Goal: Obtain resource: Obtain resource

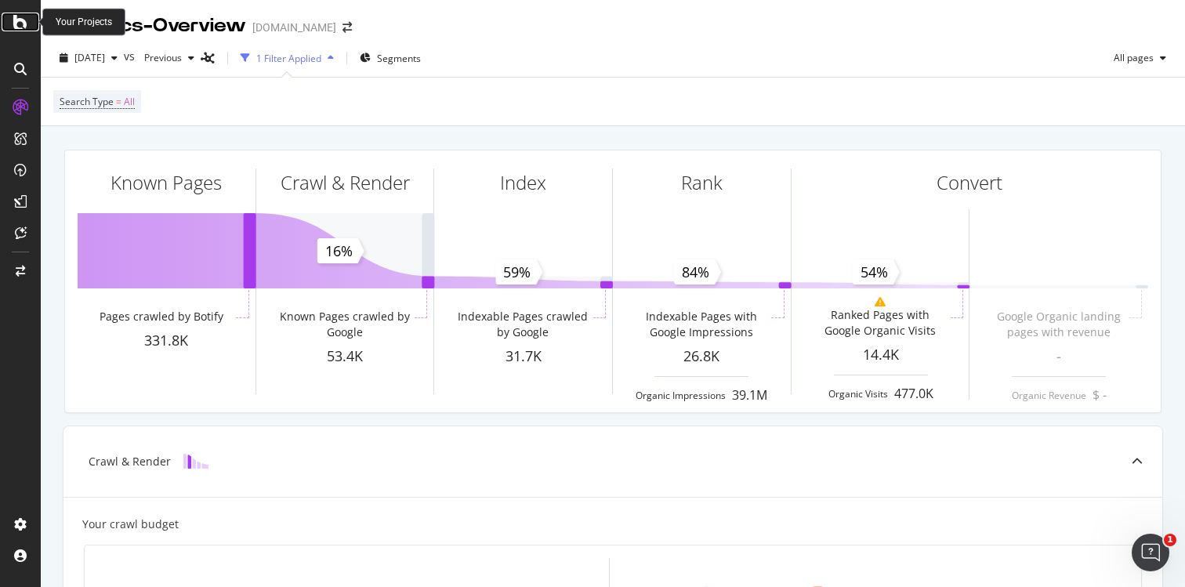
click at [19, 24] on icon at bounding box center [20, 22] width 14 height 19
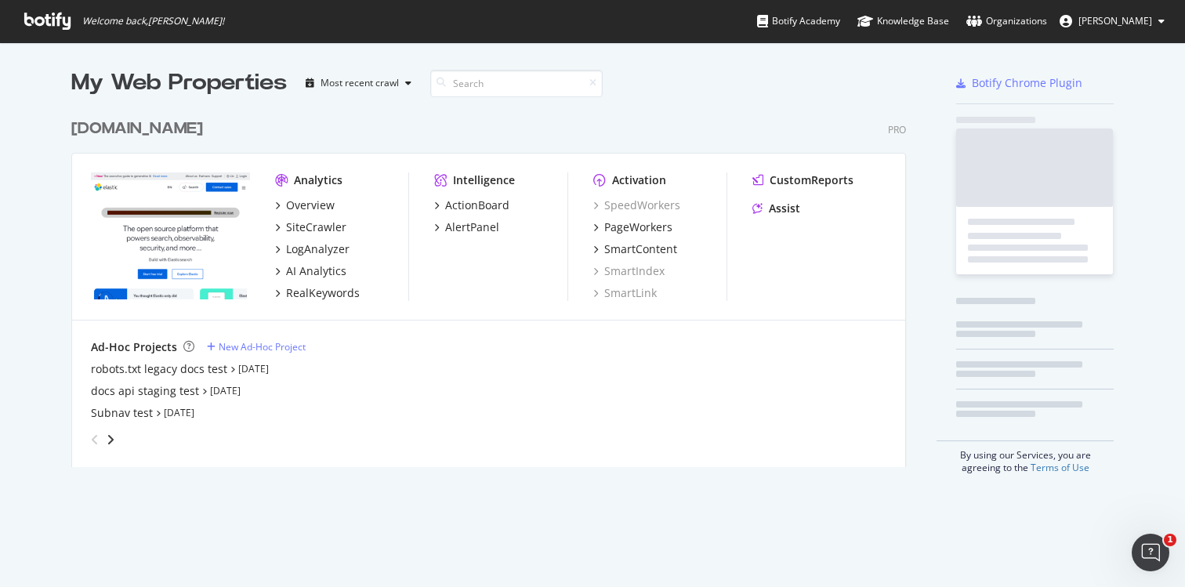
scroll to position [587, 1185]
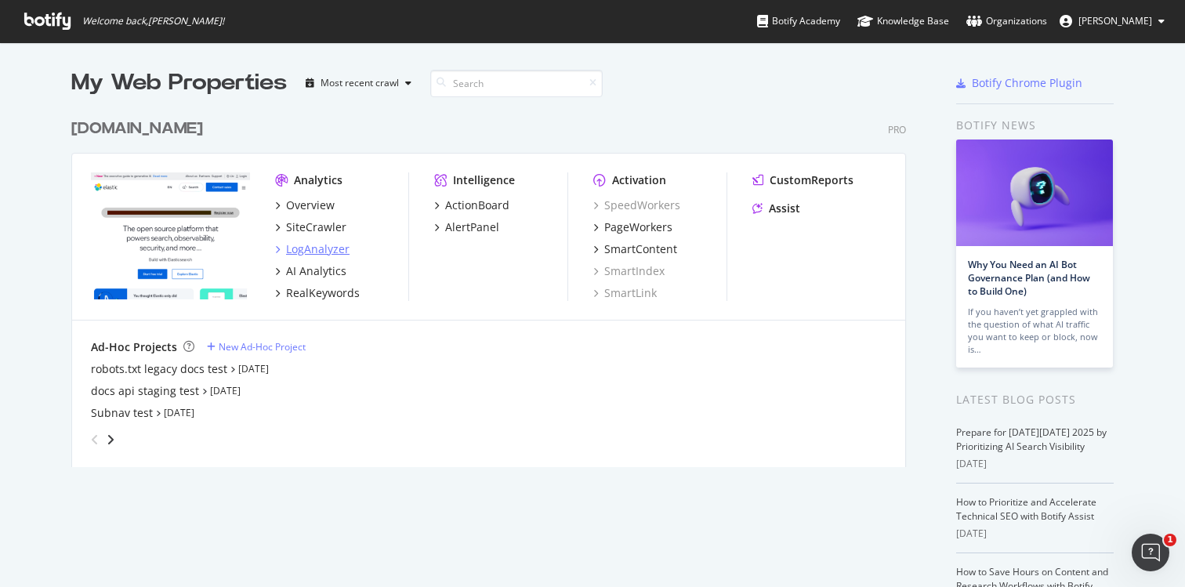
click at [329, 249] on div "LogAnalyzer" at bounding box center [317, 249] width 63 height 16
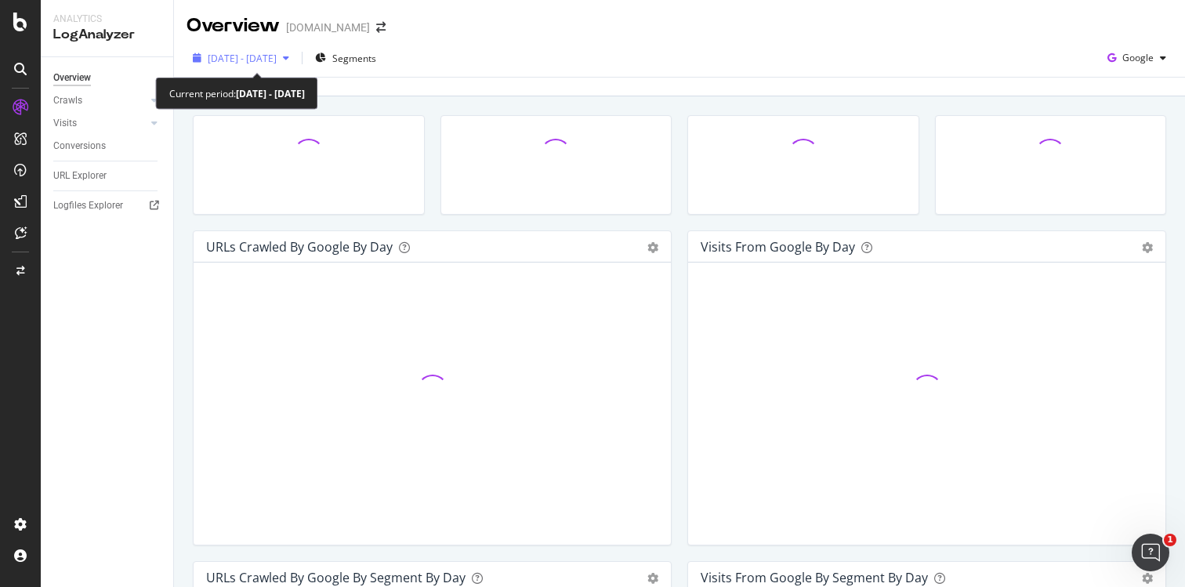
click at [266, 55] on span "[DATE] - [DATE]" at bounding box center [242, 58] width 69 height 13
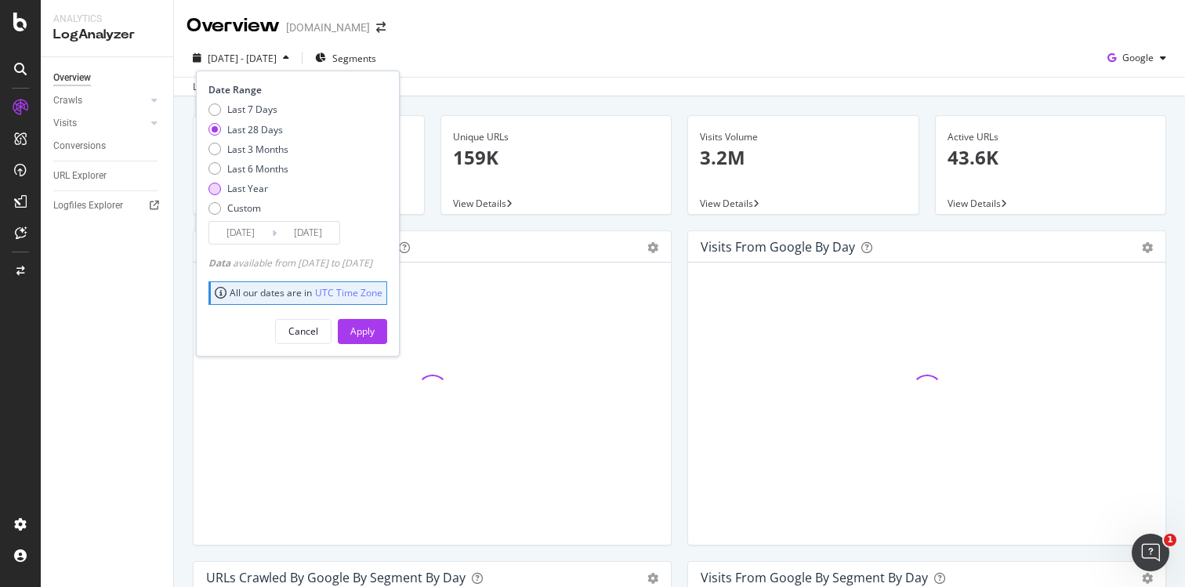
click at [254, 191] on div "Last Year" at bounding box center [247, 188] width 41 height 13
type input "[DATE]"
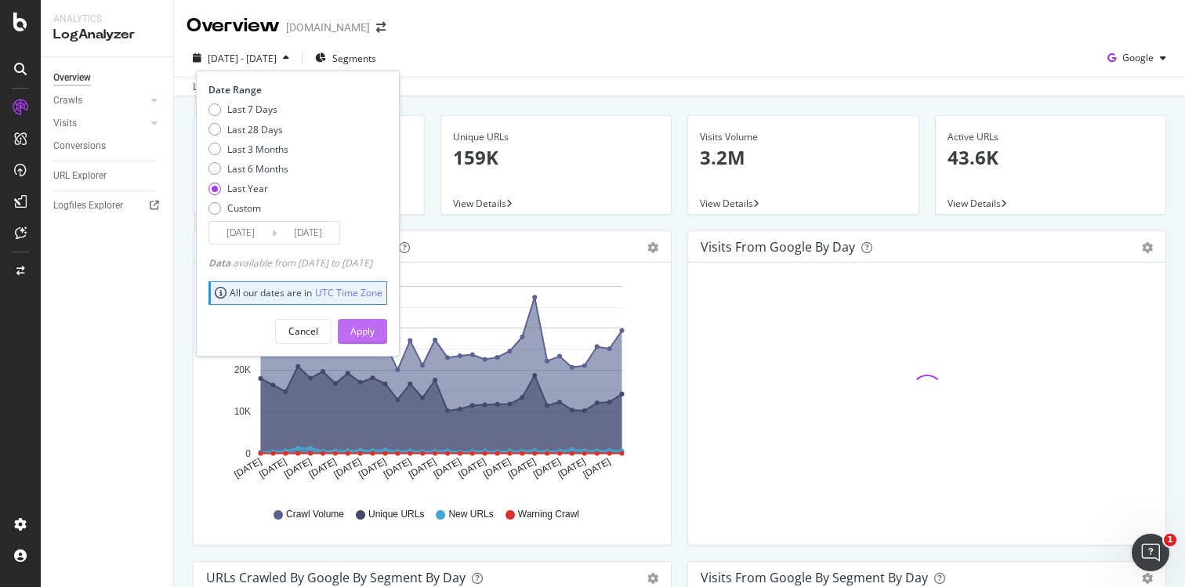
click at [375, 325] on div "Apply" at bounding box center [362, 331] width 24 height 13
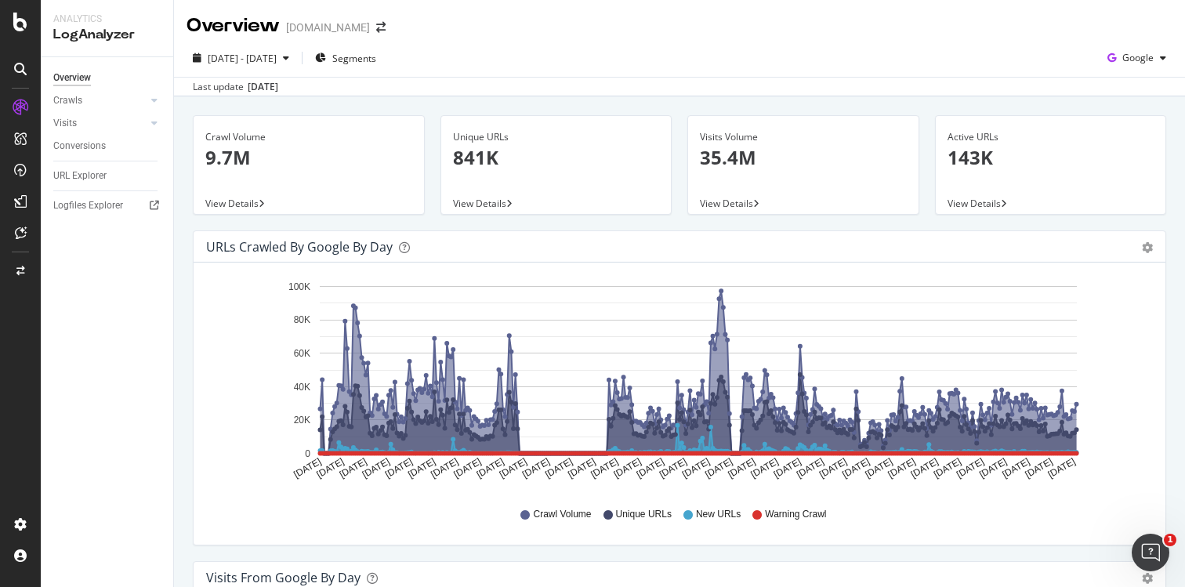
click at [484, 154] on p "841K" at bounding box center [556, 157] width 207 height 27
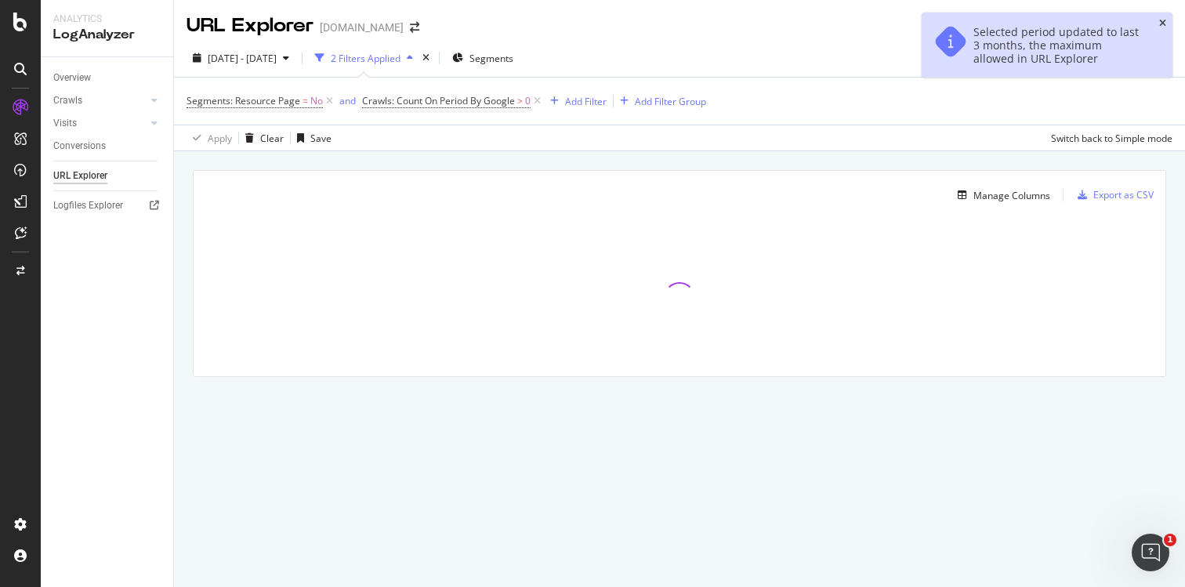
click at [1162, 23] on icon "close toast" at bounding box center [1162, 23] width 7 height 9
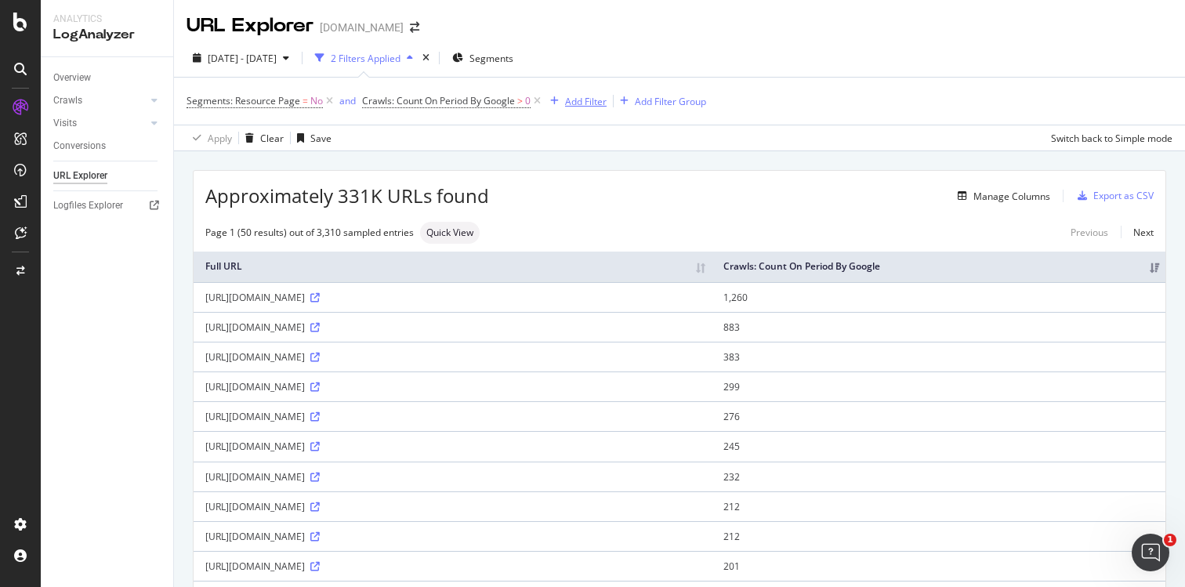
click at [578, 99] on div "Add Filter" at bounding box center [586, 101] width 42 height 13
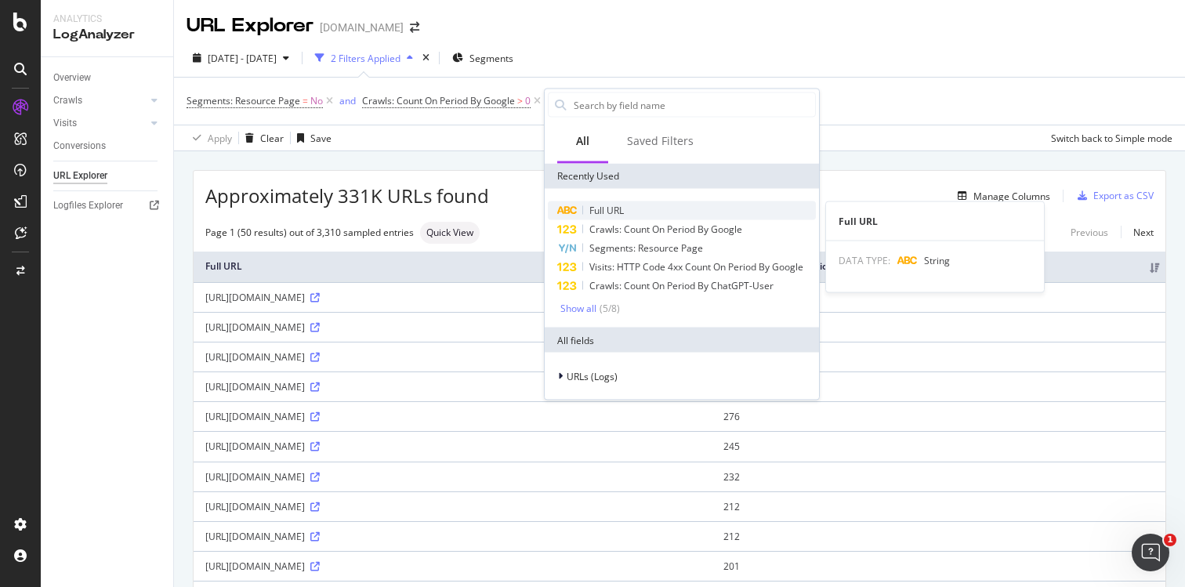
click at [608, 204] on span "Full URL" at bounding box center [607, 210] width 34 height 13
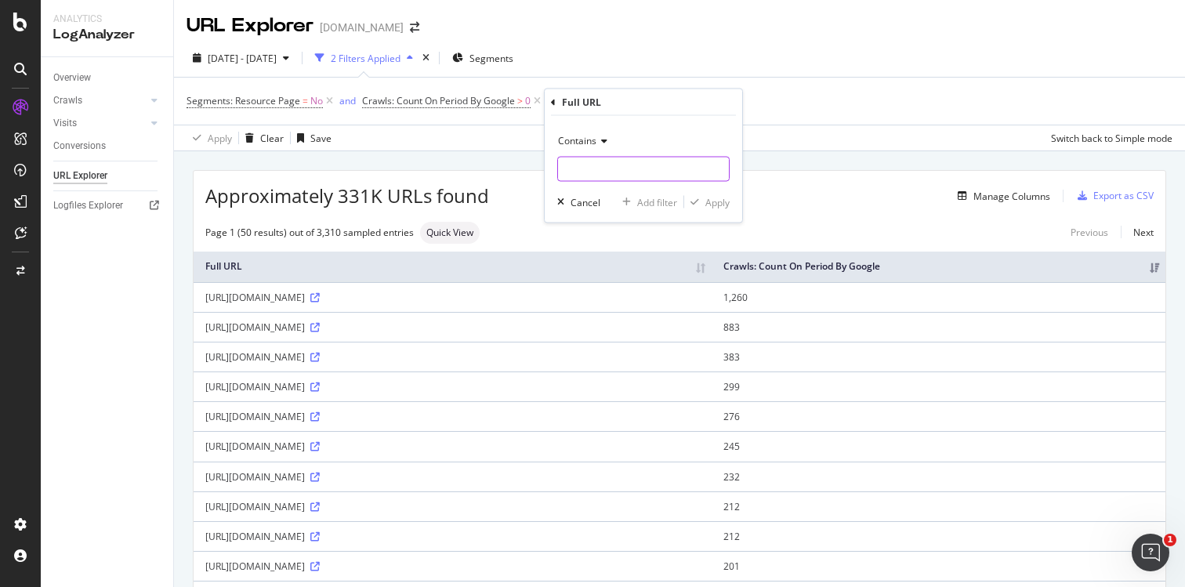
click at [600, 169] on input "text" at bounding box center [643, 169] width 171 height 25
type input "[DOMAIN_NAME][URL]"
click at [719, 205] on div "Apply" at bounding box center [718, 201] width 24 height 13
click at [773, 100] on div "Add Filter" at bounding box center [783, 101] width 42 height 13
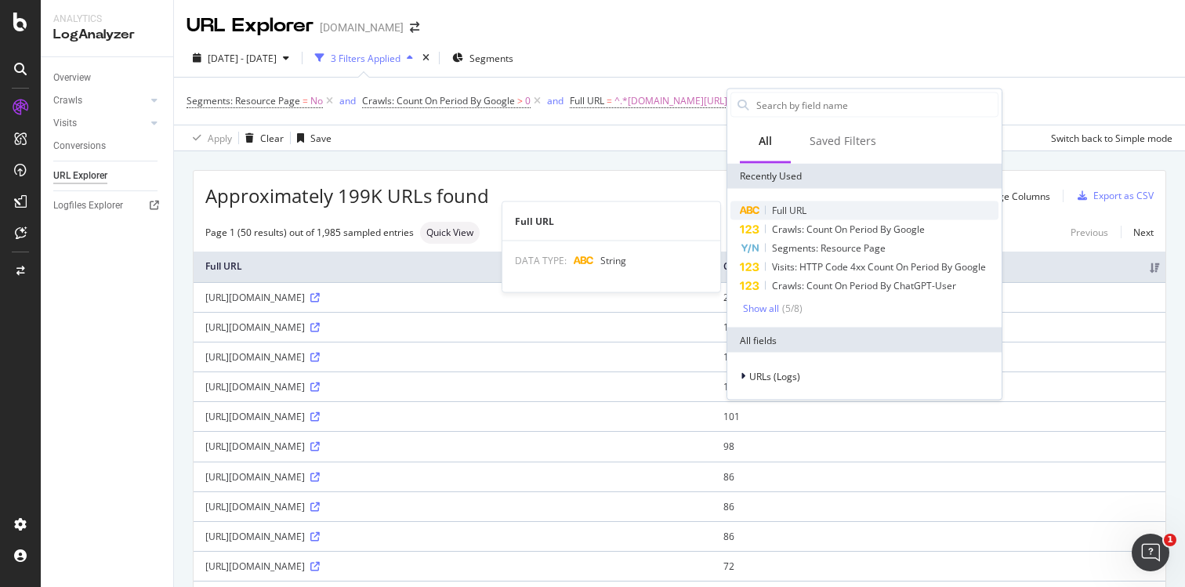
click at [796, 204] on span "Full URL" at bounding box center [789, 210] width 34 height 13
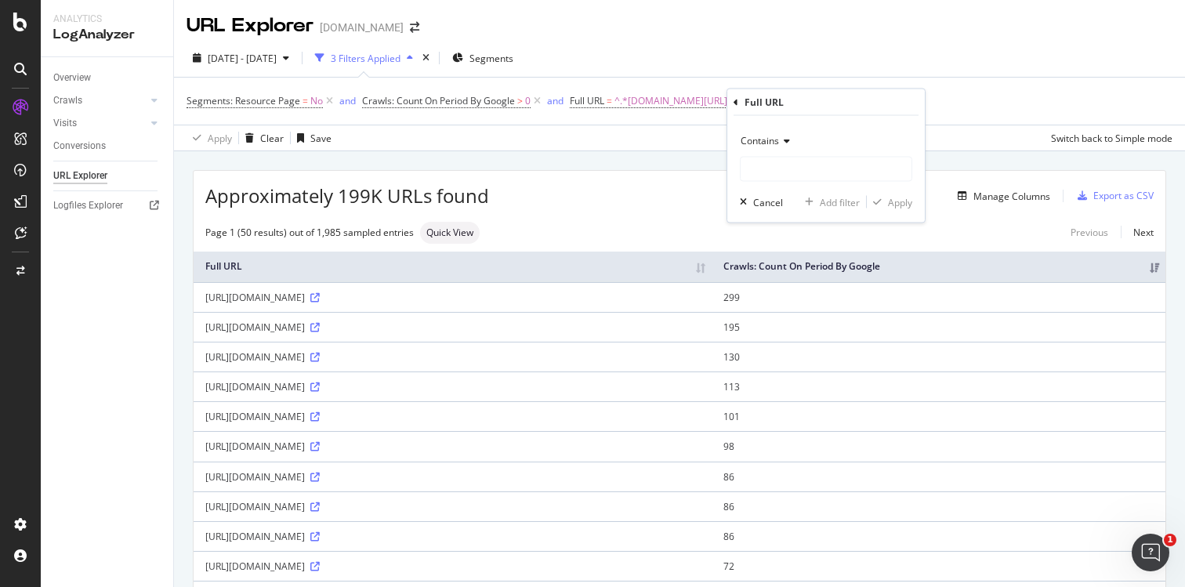
click at [776, 147] on div "Contains" at bounding box center [826, 141] width 172 height 25
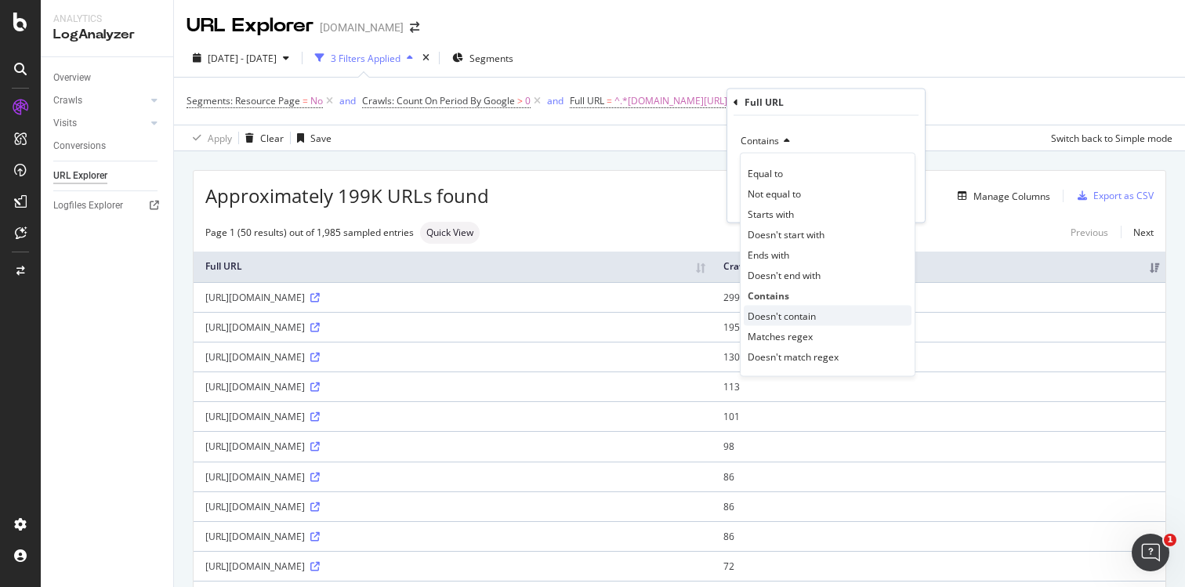
click at [775, 310] on span "Doesn't contain" at bounding box center [782, 315] width 68 height 13
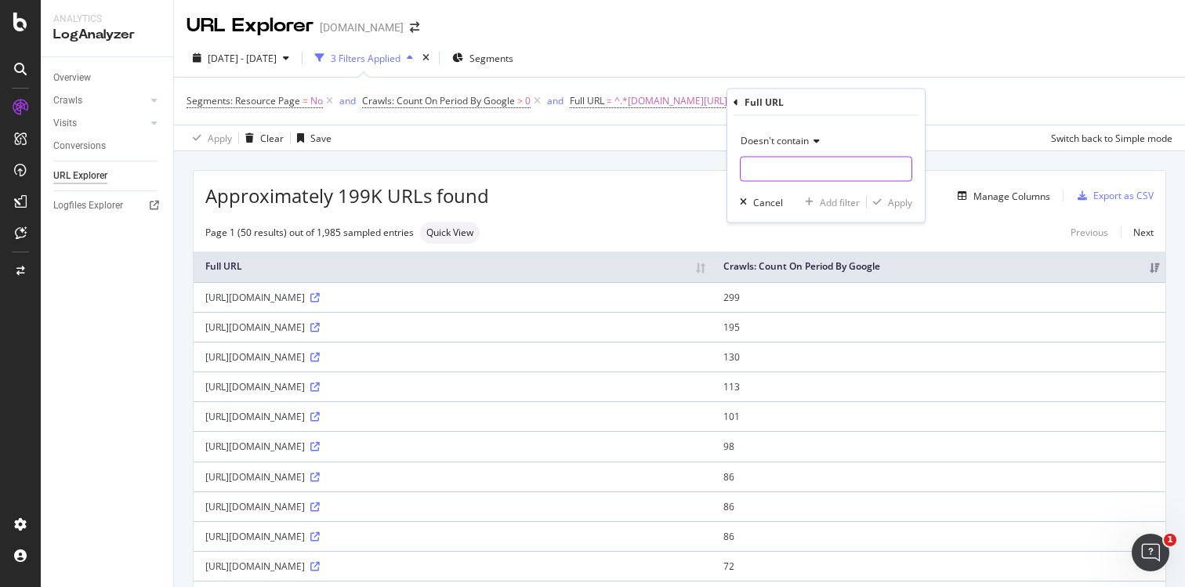
click at [778, 172] on input "text" at bounding box center [826, 169] width 171 height 25
type input "/current/"
click at [906, 202] on div "Apply" at bounding box center [900, 201] width 24 height 13
click at [924, 102] on div "Add Filter" at bounding box center [932, 101] width 42 height 13
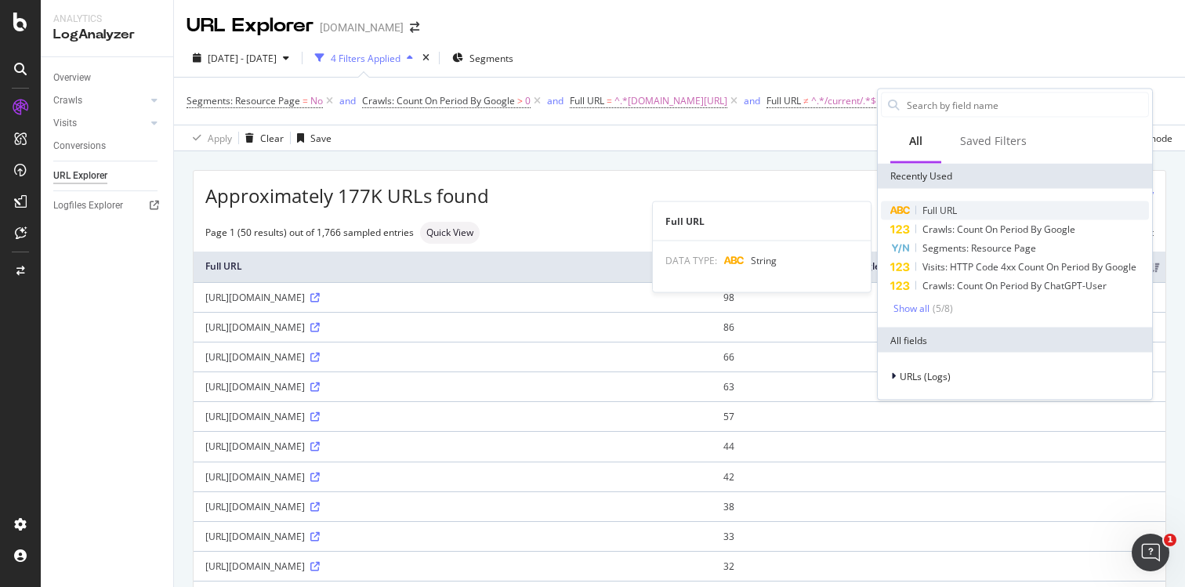
click at [945, 206] on span "Full URL" at bounding box center [940, 210] width 34 height 13
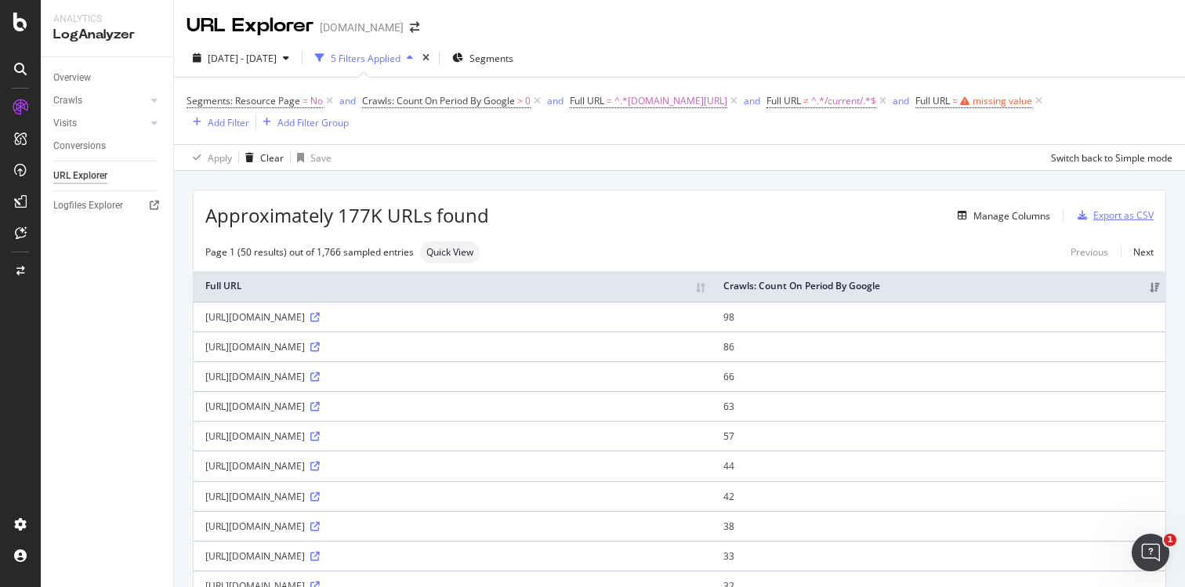
click at [1128, 212] on div "Export as CSV" at bounding box center [1124, 215] width 60 height 13
click at [1001, 104] on div "missing value" at bounding box center [1003, 100] width 60 height 13
click at [942, 200] on div "Cancel" at bounding box center [946, 199] width 30 height 13
click at [1032, 100] on icon at bounding box center [1038, 101] width 13 height 16
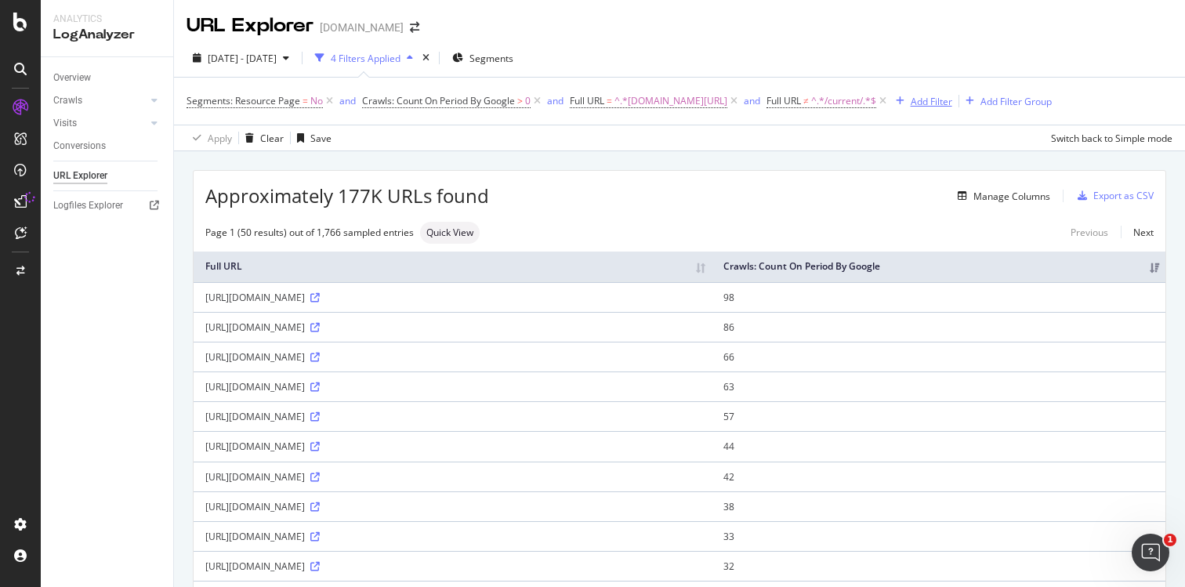
click at [927, 103] on div "Add Filter" at bounding box center [932, 101] width 42 height 13
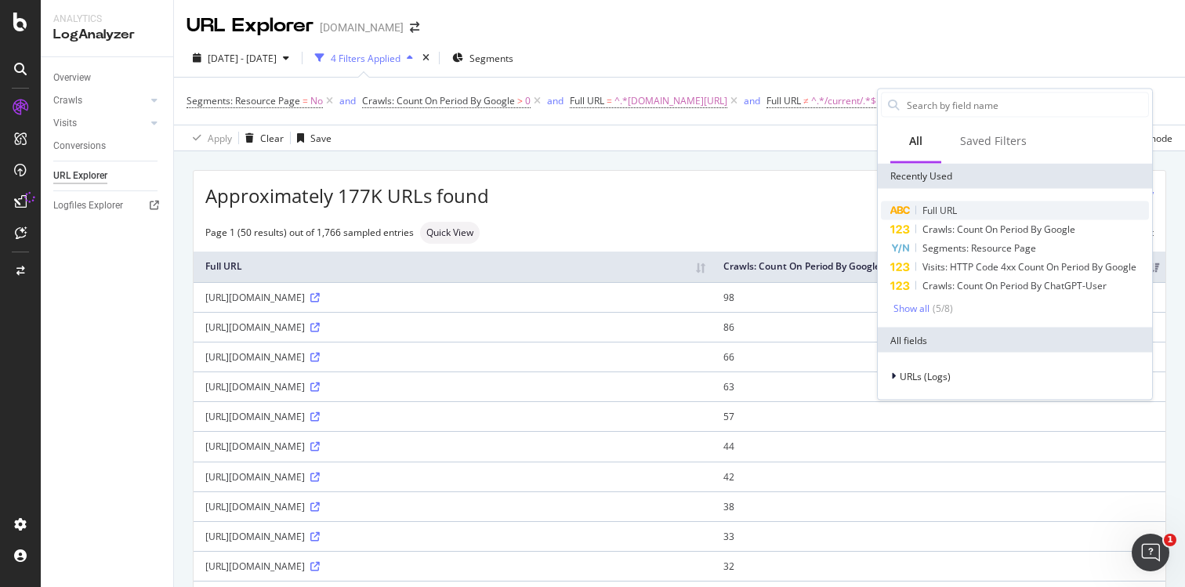
click at [945, 208] on span "Full URL" at bounding box center [940, 210] width 34 height 13
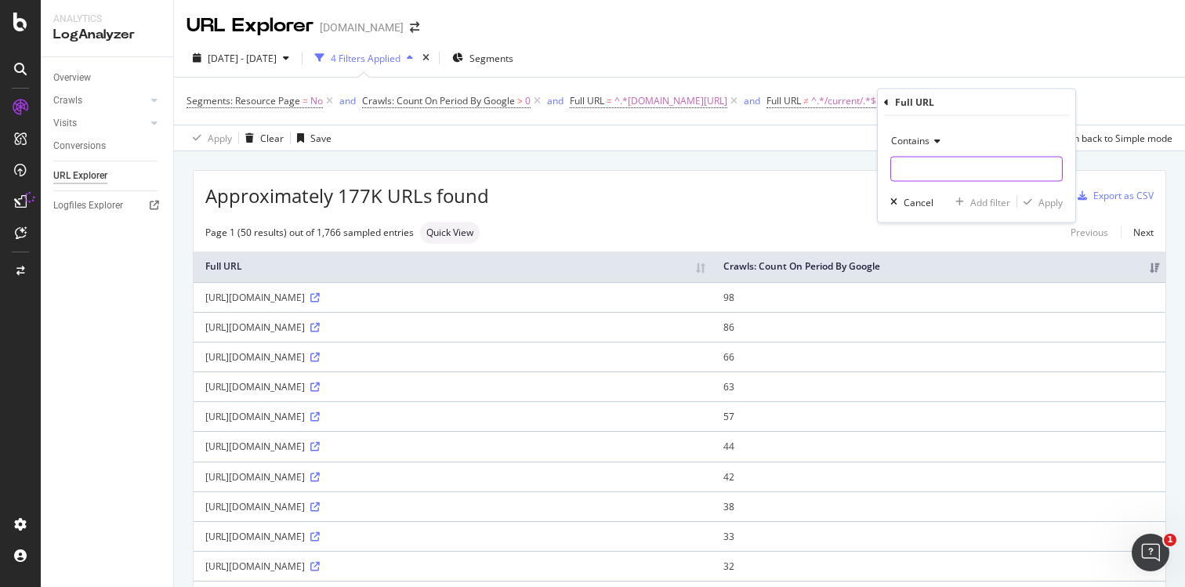
click at [932, 172] on input "text" at bounding box center [976, 169] width 171 height 25
type input "/master/"
click at [1050, 200] on div "Apply" at bounding box center [1051, 201] width 24 height 13
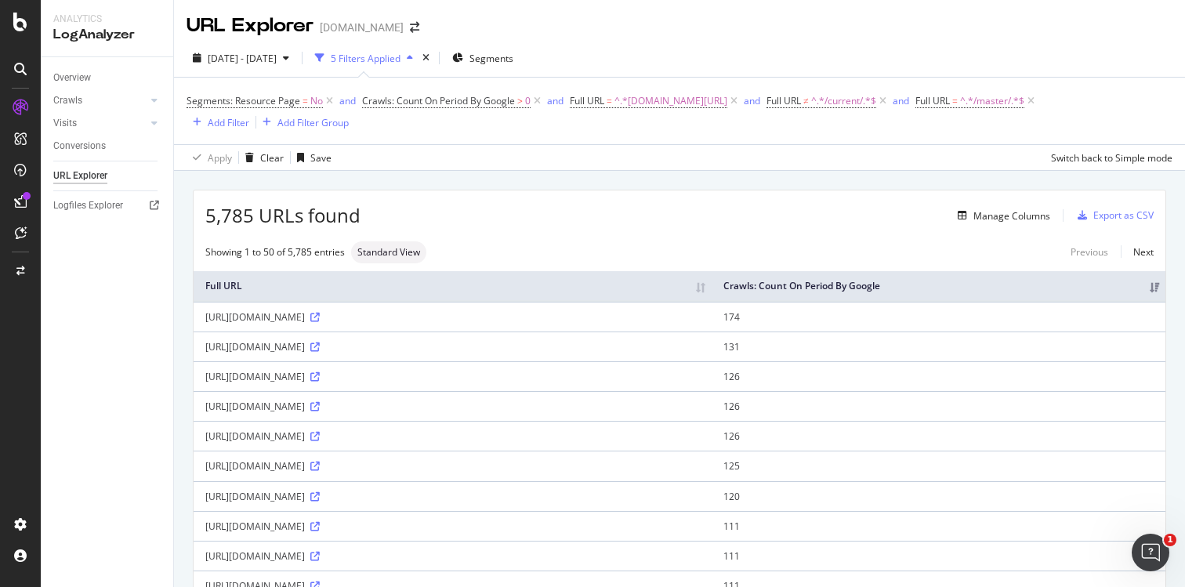
click at [1127, 212] on div "Export as CSV" at bounding box center [1124, 215] width 60 height 13
click at [1123, 216] on div "Export as CSV" at bounding box center [1124, 215] width 60 height 13
click at [20, 196] on icon at bounding box center [20, 201] width 13 height 13
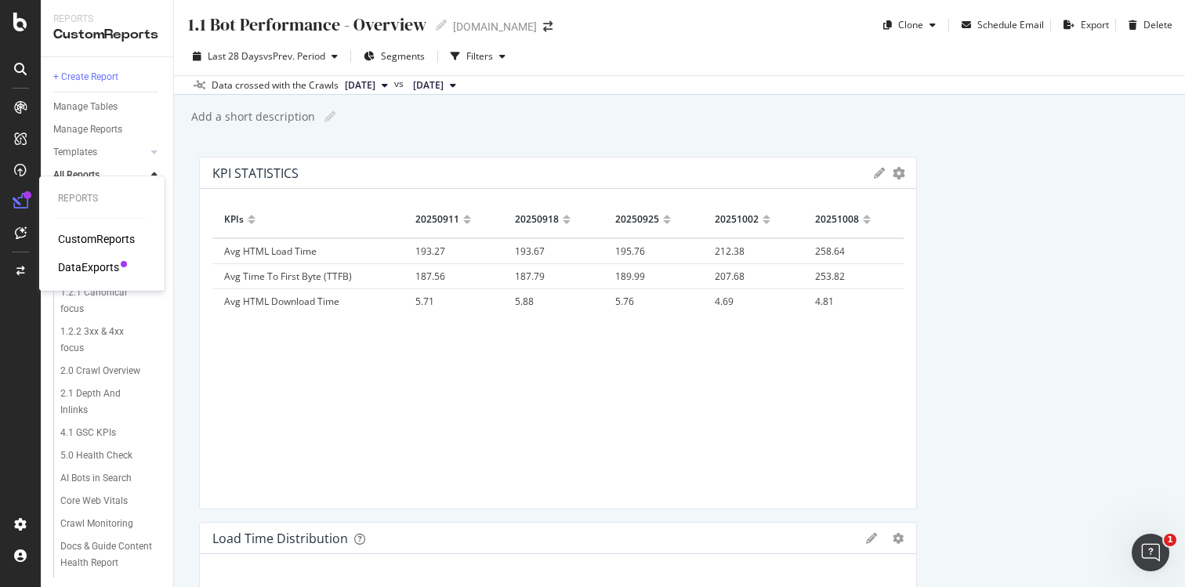
click at [21, 200] on icon at bounding box center [21, 202] width 16 height 16
click at [31, 199] on div at bounding box center [20, 201] width 25 height 25
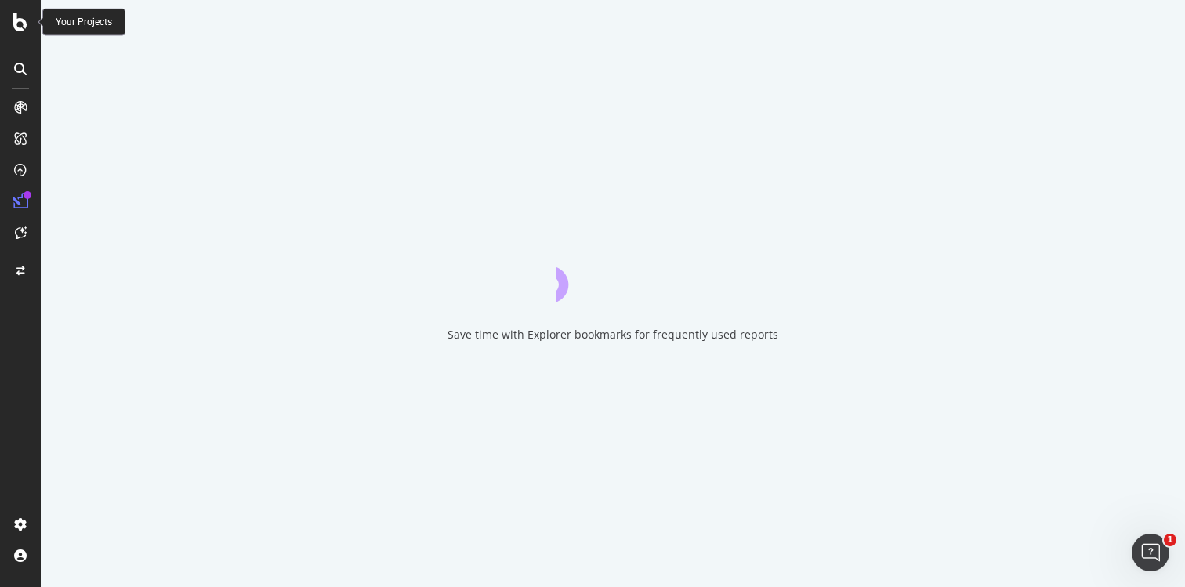
click at [15, 24] on icon at bounding box center [20, 22] width 14 height 19
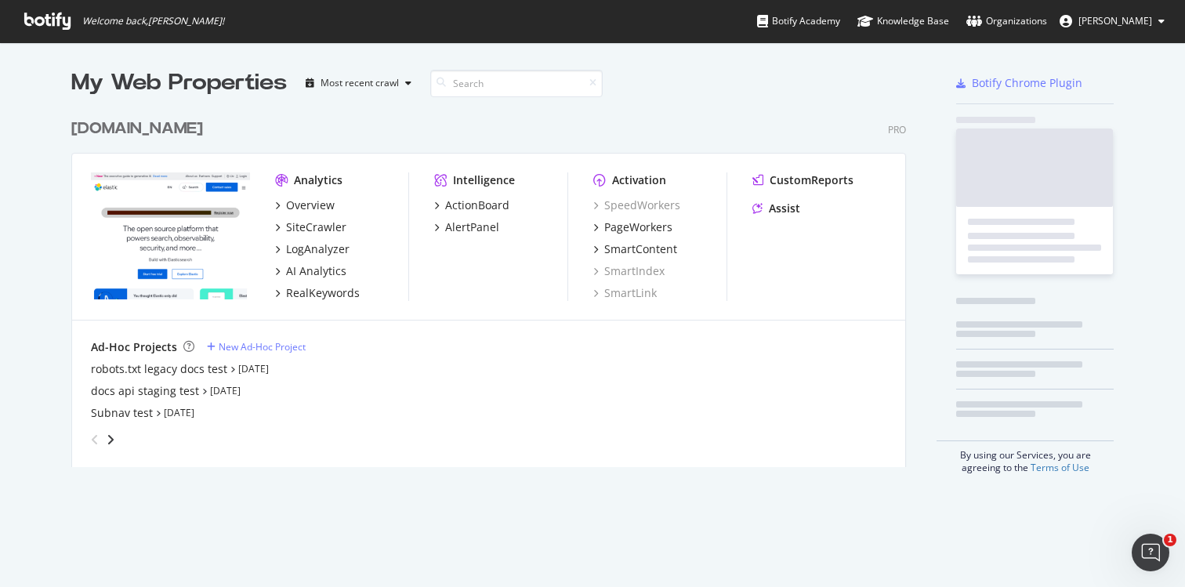
scroll to position [587, 1185]
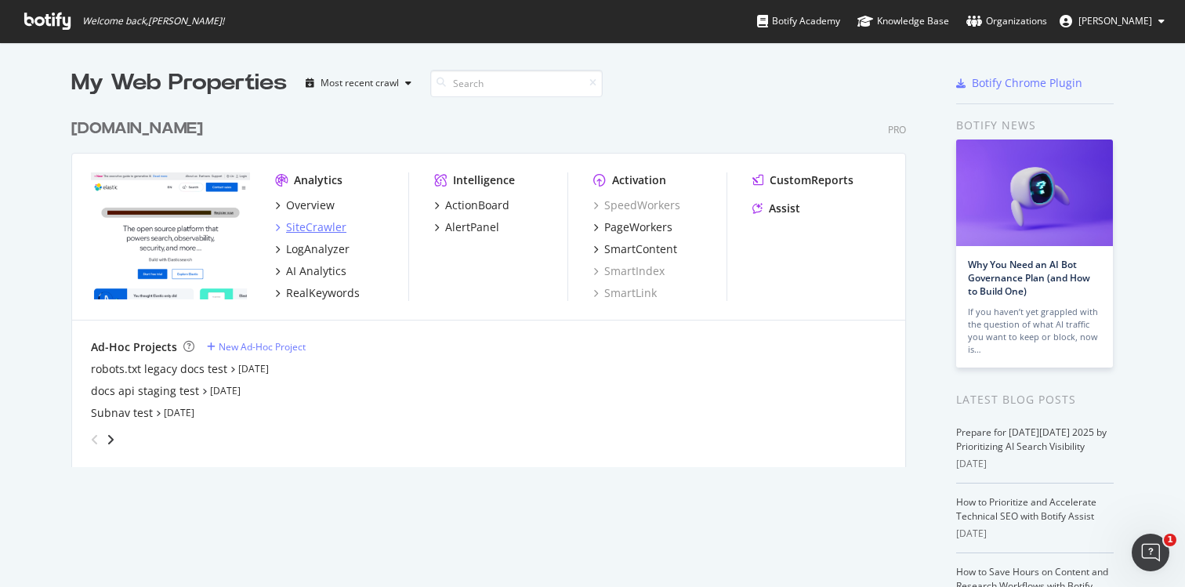
click at [320, 223] on div "SiteCrawler" at bounding box center [316, 228] width 60 height 16
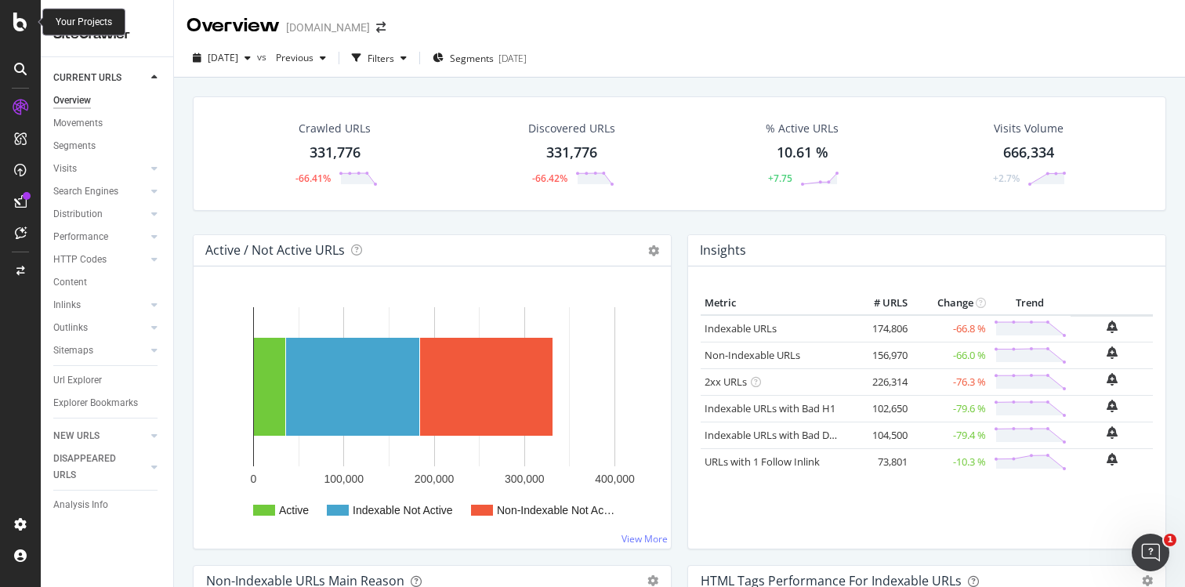
click at [31, 18] on div at bounding box center [21, 22] width 38 height 19
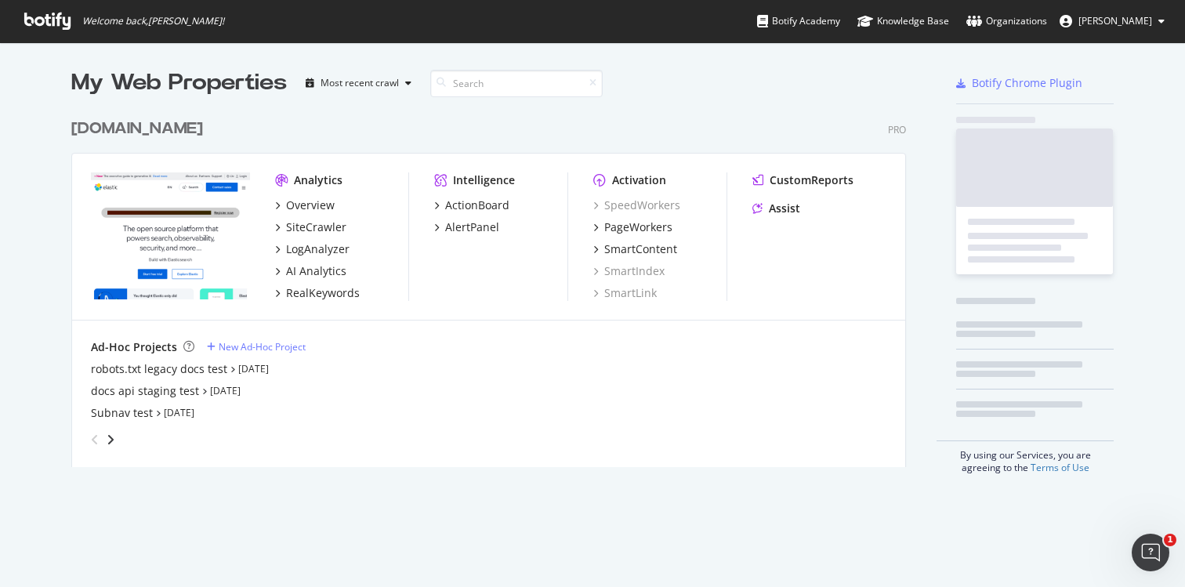
scroll to position [587, 1185]
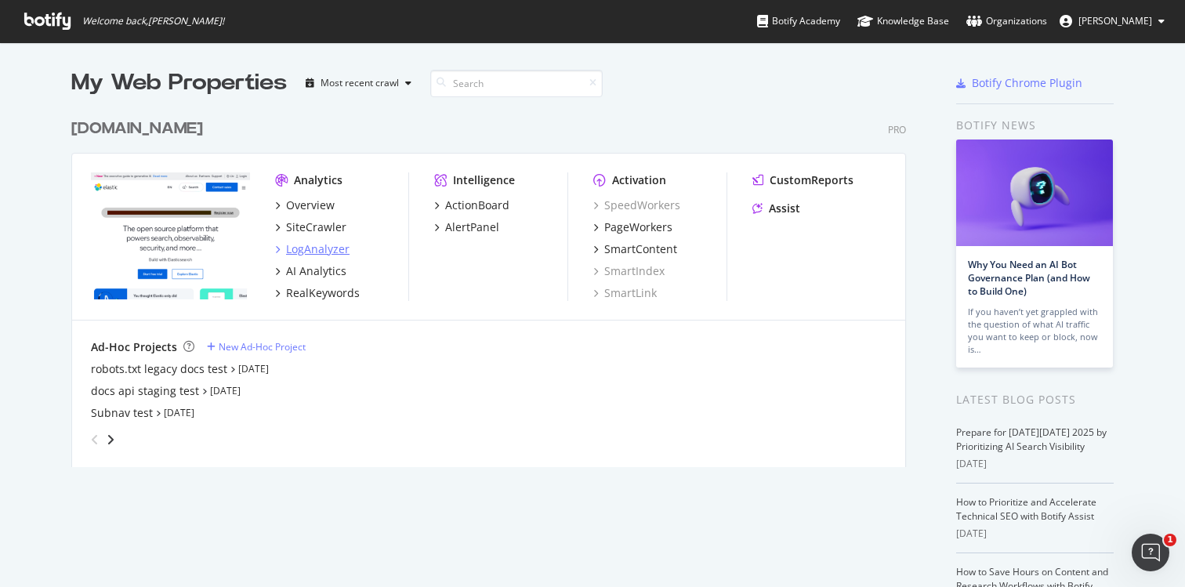
click at [299, 250] on div "LogAnalyzer" at bounding box center [317, 249] width 63 height 16
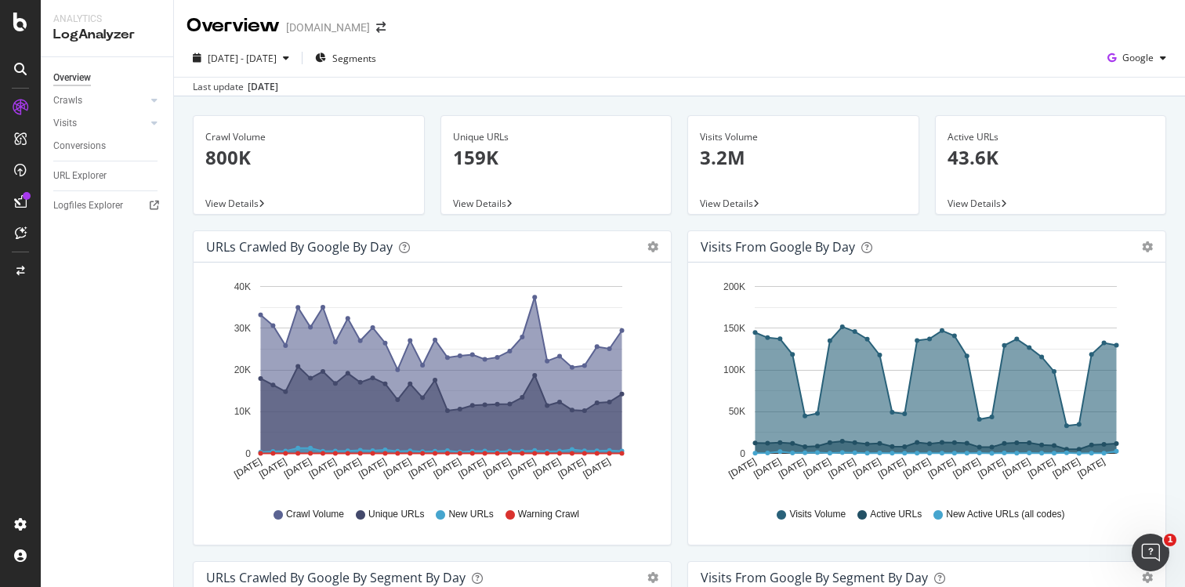
click at [479, 158] on p "159K" at bounding box center [556, 157] width 207 height 27
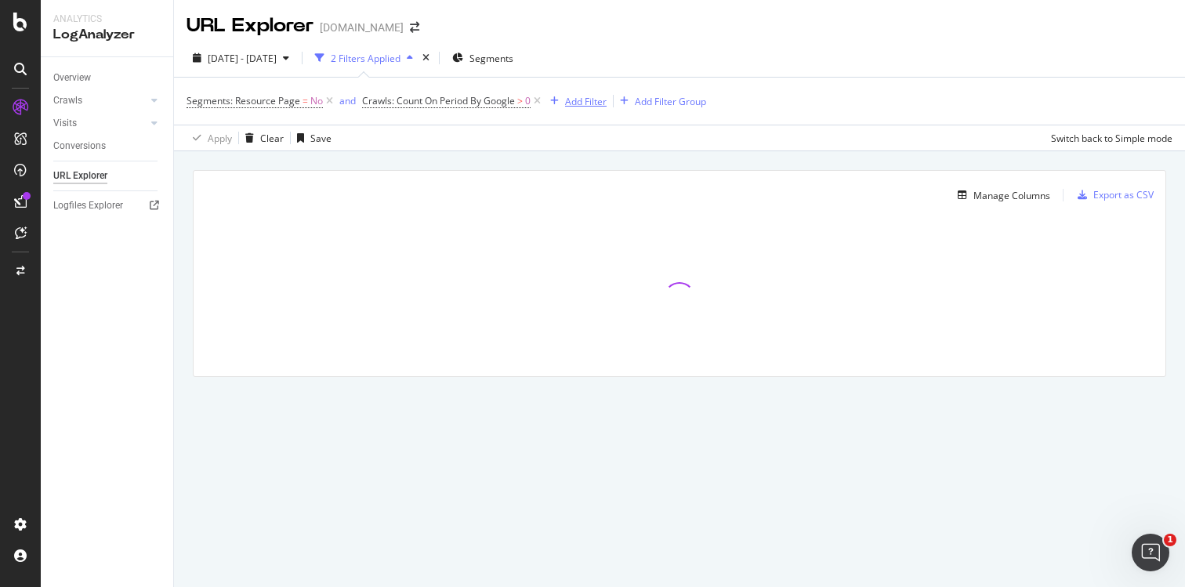
click at [579, 96] on div "Add Filter" at bounding box center [586, 101] width 42 height 13
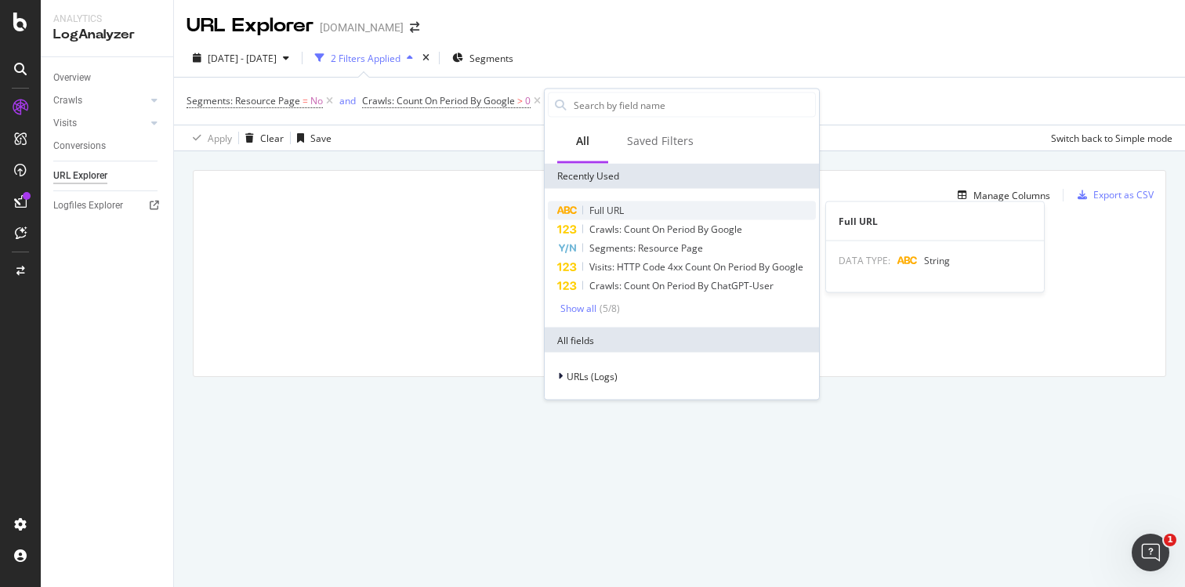
click at [597, 212] on span "Full URL" at bounding box center [607, 210] width 34 height 13
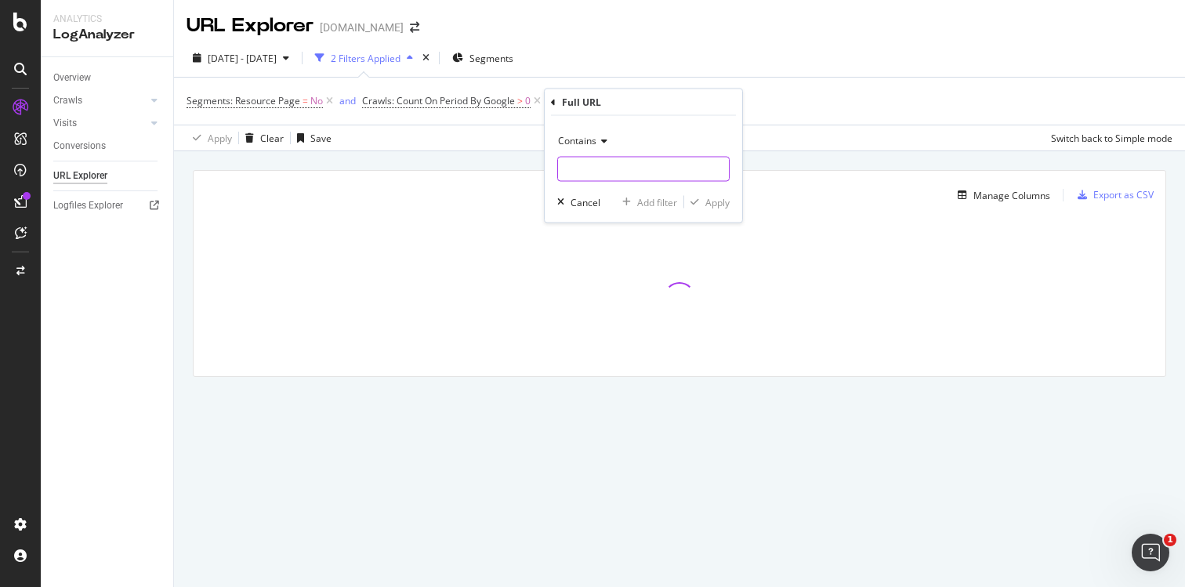
click at [595, 169] on input "text" at bounding box center [643, 169] width 171 height 25
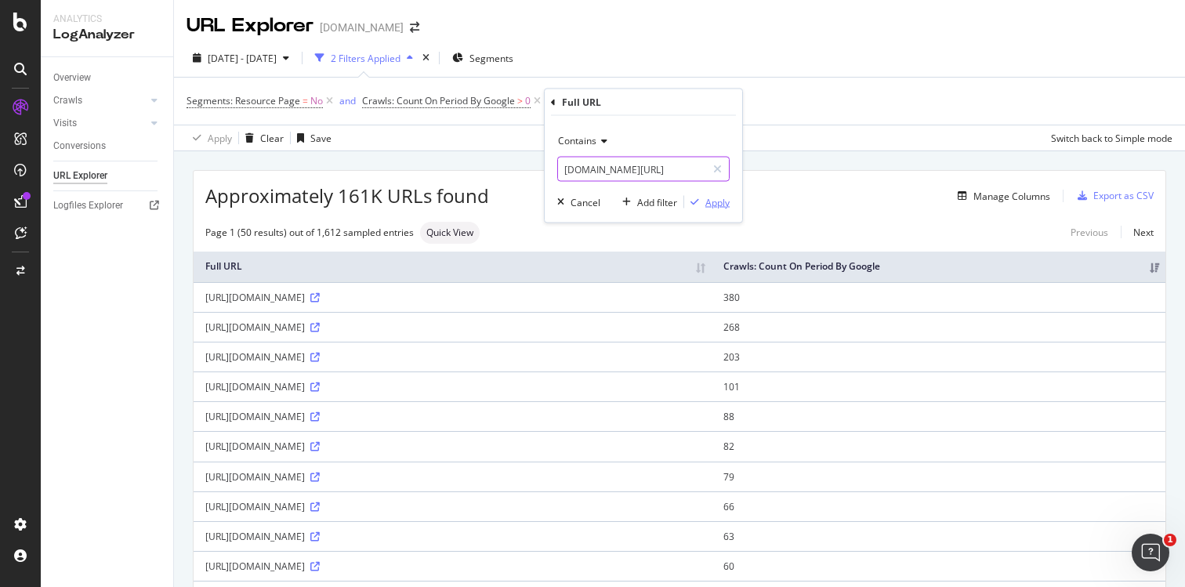
type input "[DOMAIN_NAME][URL]"
click at [708, 203] on div "Apply" at bounding box center [718, 201] width 24 height 13
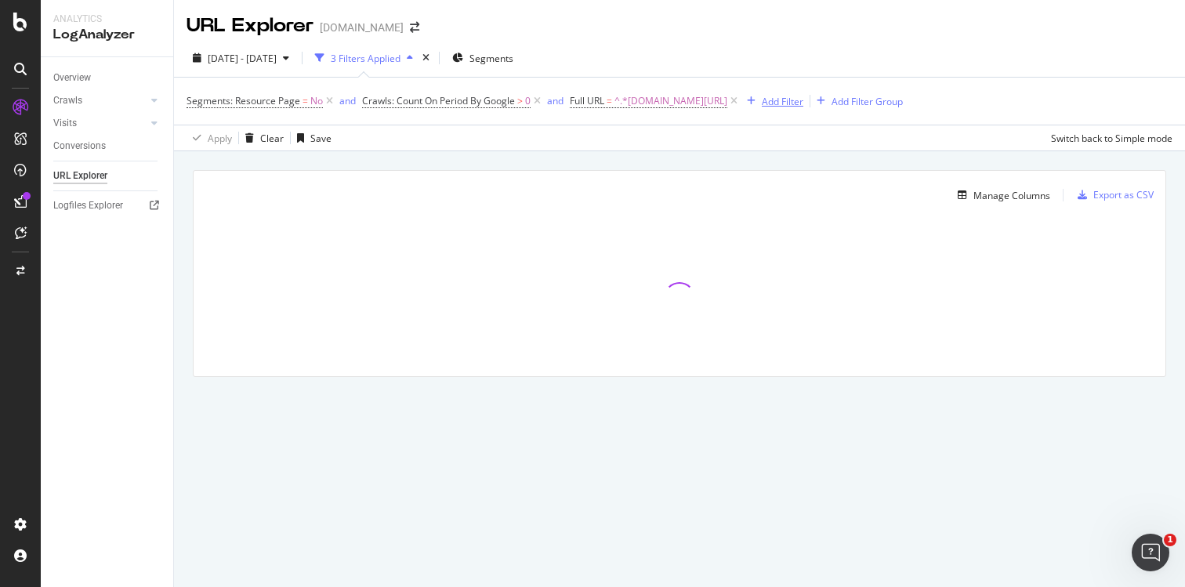
click at [772, 99] on div "Add Filter" at bounding box center [783, 101] width 42 height 13
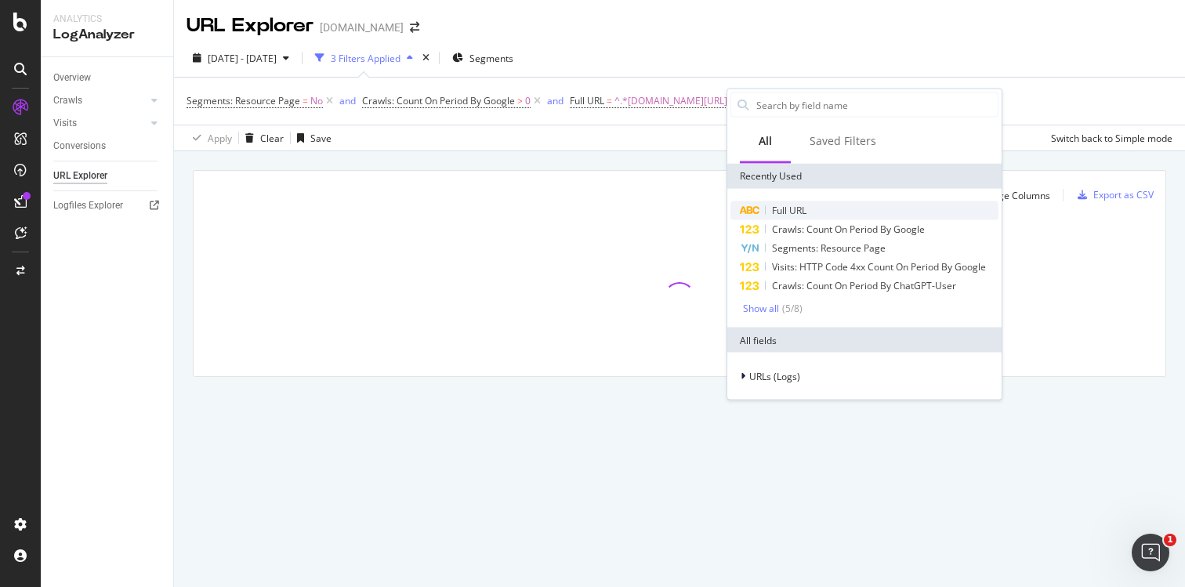
click at [777, 209] on span "Full URL" at bounding box center [789, 210] width 34 height 13
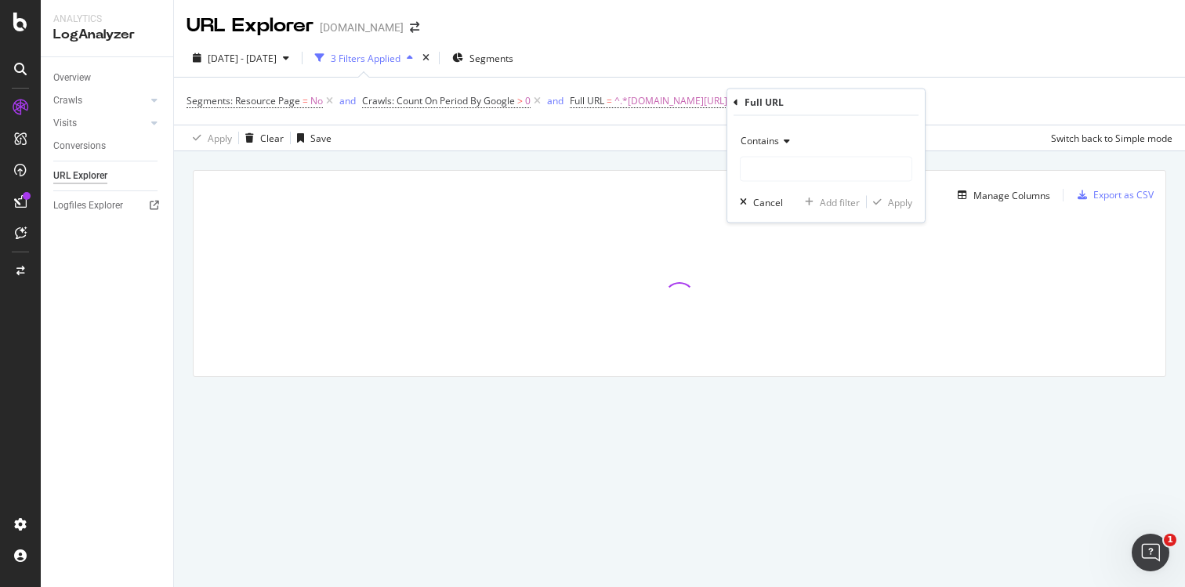
click at [767, 145] on span "Contains" at bounding box center [760, 140] width 38 height 13
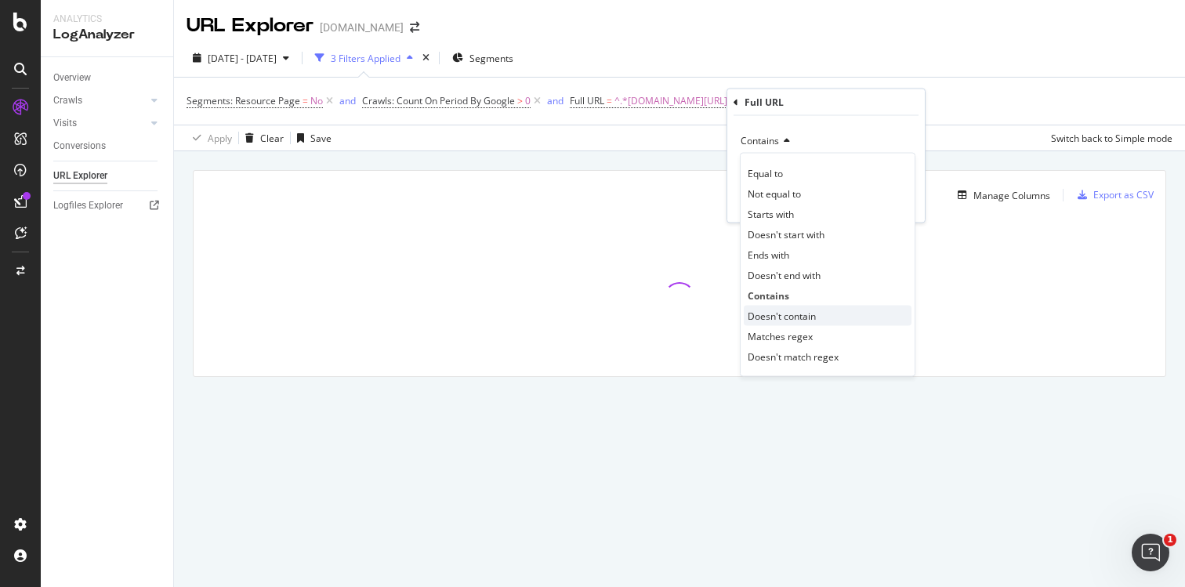
click at [775, 311] on span "Doesn't contain" at bounding box center [782, 315] width 68 height 13
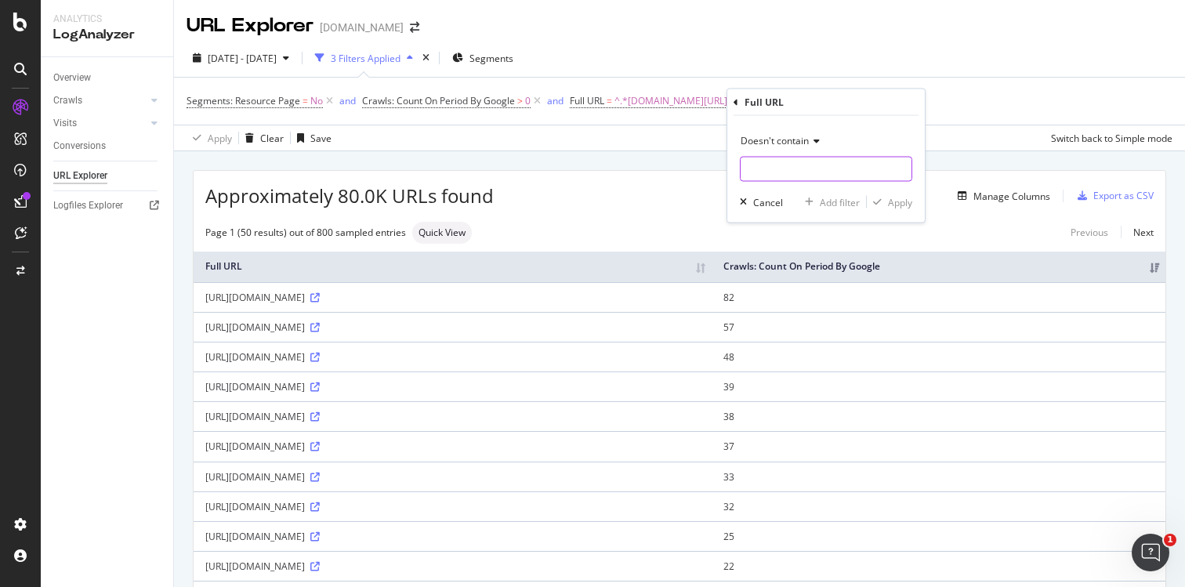
click at [778, 173] on input "text" at bounding box center [826, 169] width 171 height 25
type input "/current/"
click at [894, 205] on div "Apply" at bounding box center [900, 201] width 24 height 13
click at [917, 99] on div "Add Filter" at bounding box center [932, 101] width 42 height 13
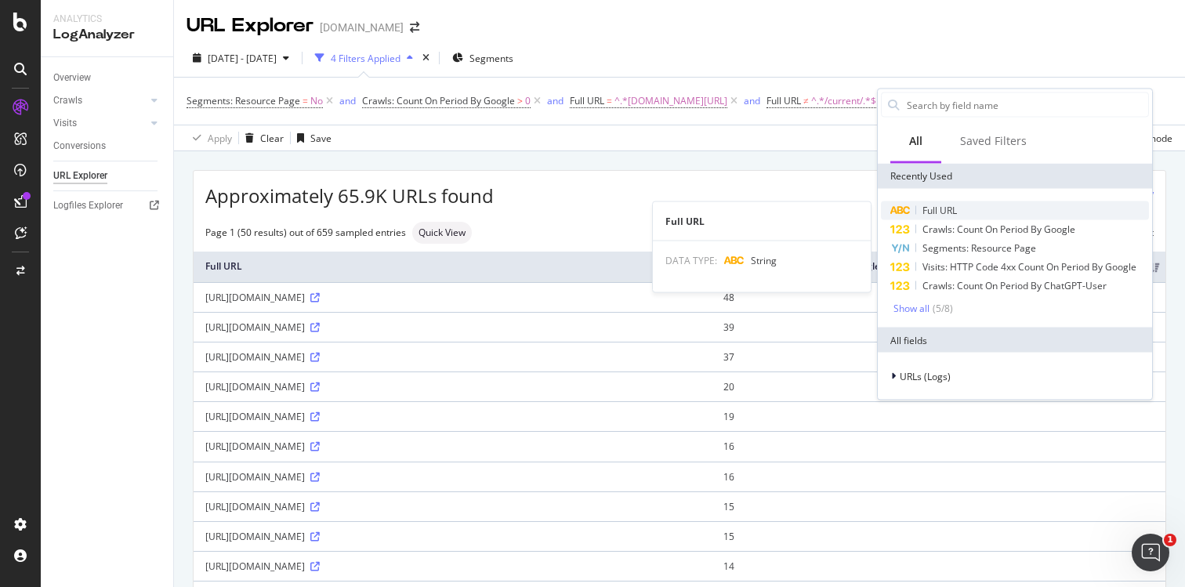
click at [931, 205] on span "Full URL" at bounding box center [940, 210] width 34 height 13
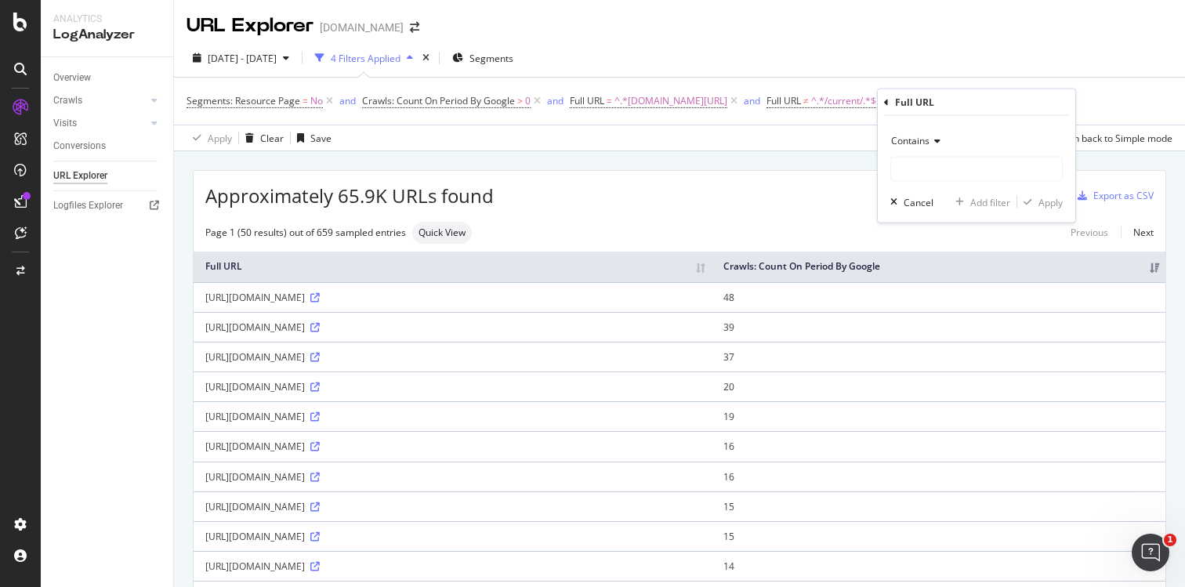
click at [927, 135] on span "Contains" at bounding box center [910, 140] width 38 height 13
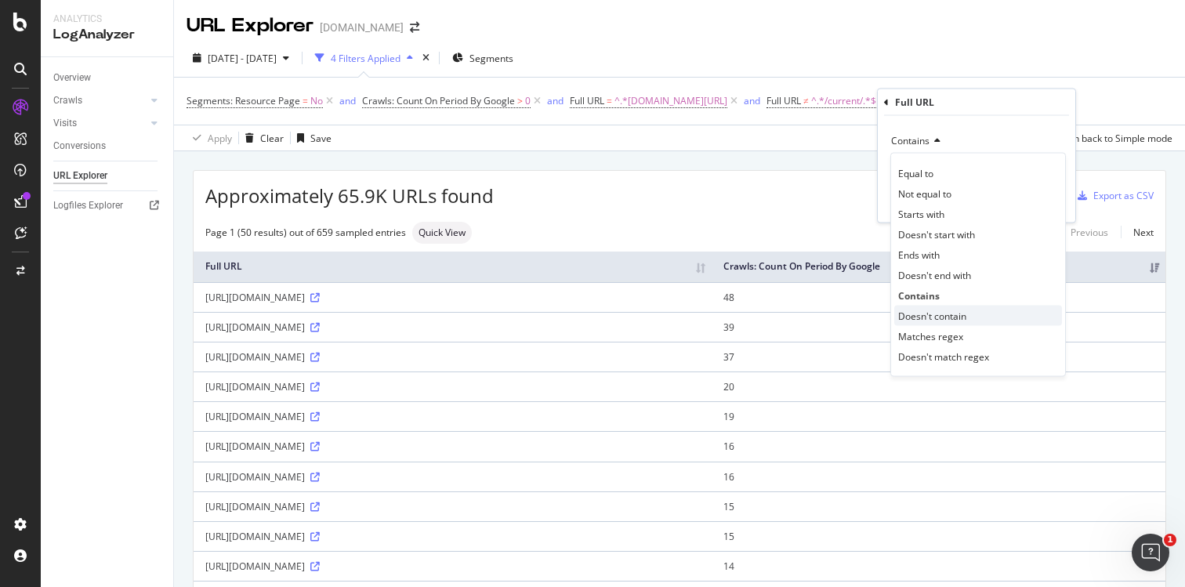
click at [950, 313] on span "Doesn't contain" at bounding box center [932, 315] width 68 height 13
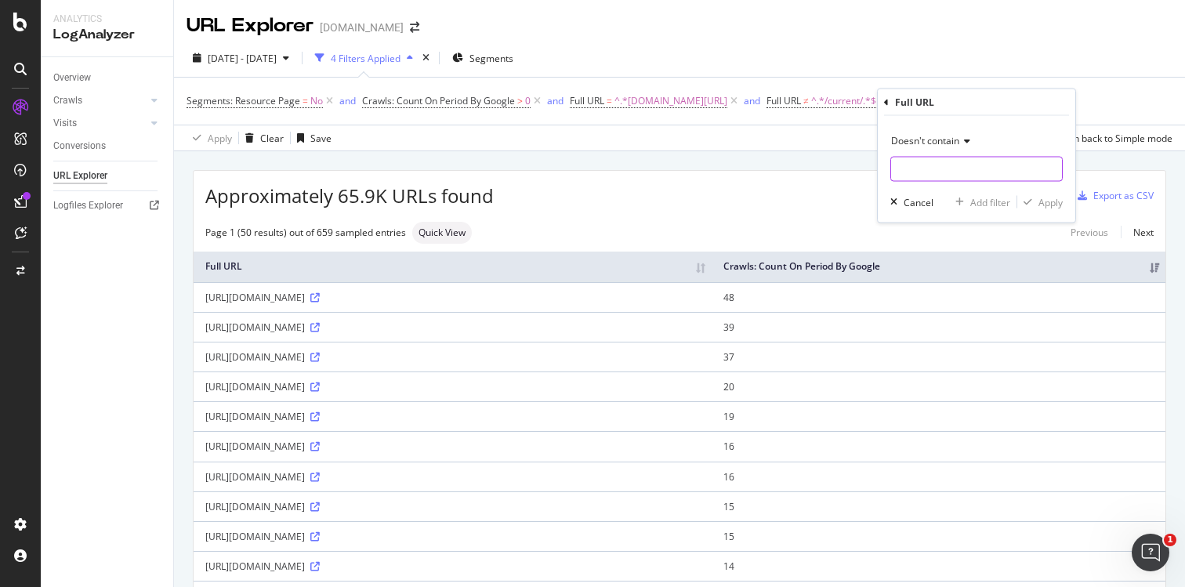
click at [958, 176] on input "text" at bounding box center [976, 169] width 171 height 25
type input "/master/"
click at [1053, 205] on div "Apply" at bounding box center [1051, 201] width 24 height 13
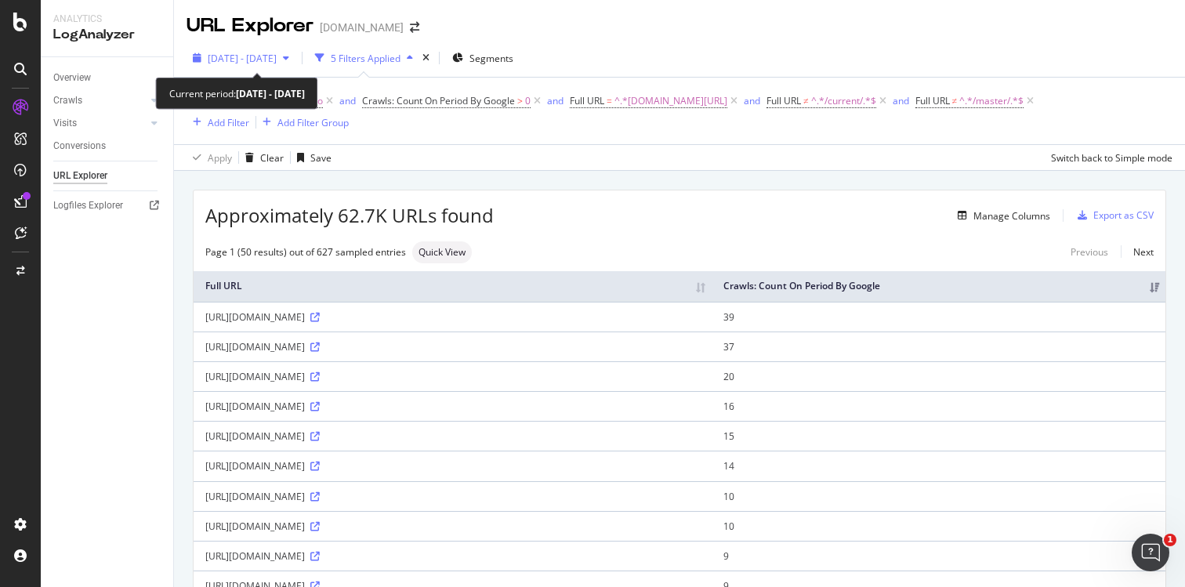
click at [277, 53] on span "[DATE] - [DATE]" at bounding box center [242, 58] width 69 height 13
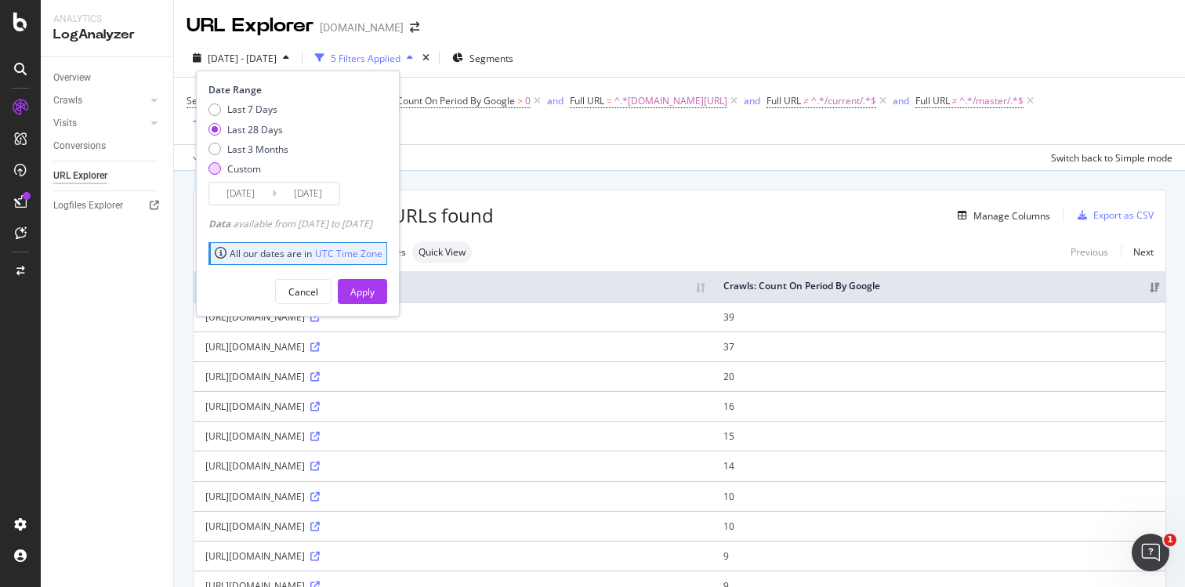
click at [236, 170] on div "Custom" at bounding box center [244, 168] width 34 height 13
click at [263, 147] on div "Last 3 Months" at bounding box center [257, 149] width 61 height 13
type input "[DATE]"
click at [375, 291] on div "Apply" at bounding box center [362, 291] width 24 height 13
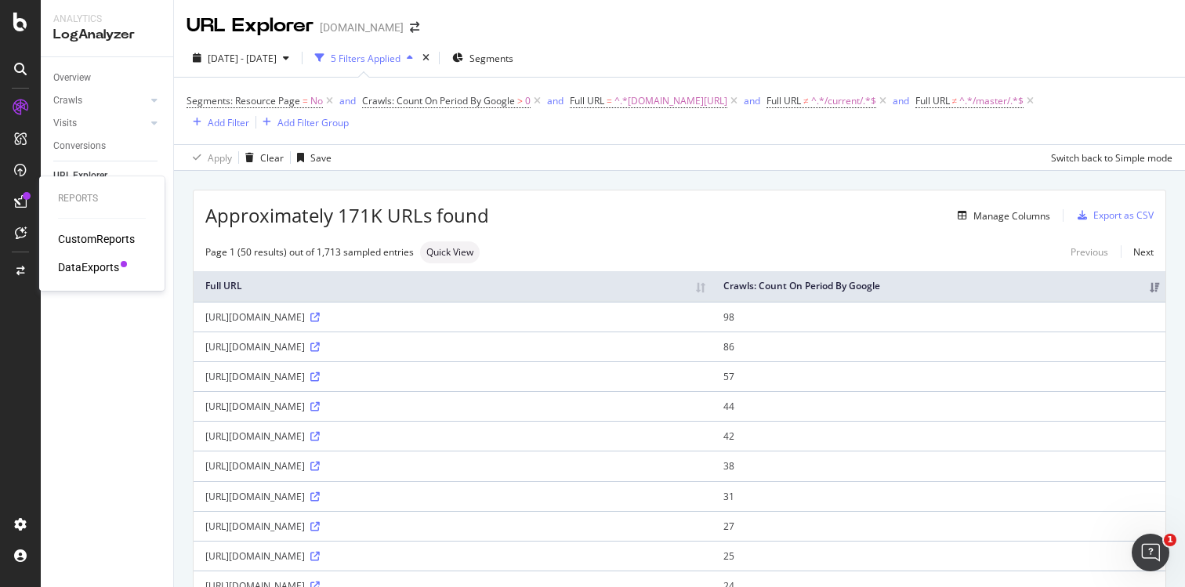
click at [25, 198] on div at bounding box center [27, 196] width 8 height 8
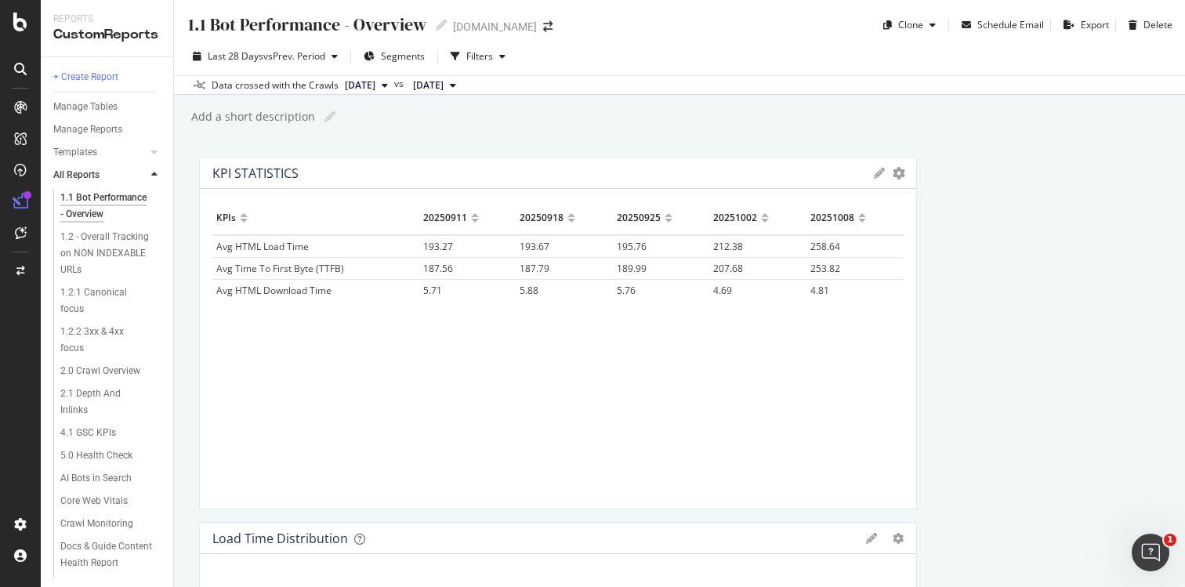
click at [26, 198] on div at bounding box center [28, 195] width 8 height 8
click at [29, 269] on div at bounding box center [21, 271] width 38 height 25
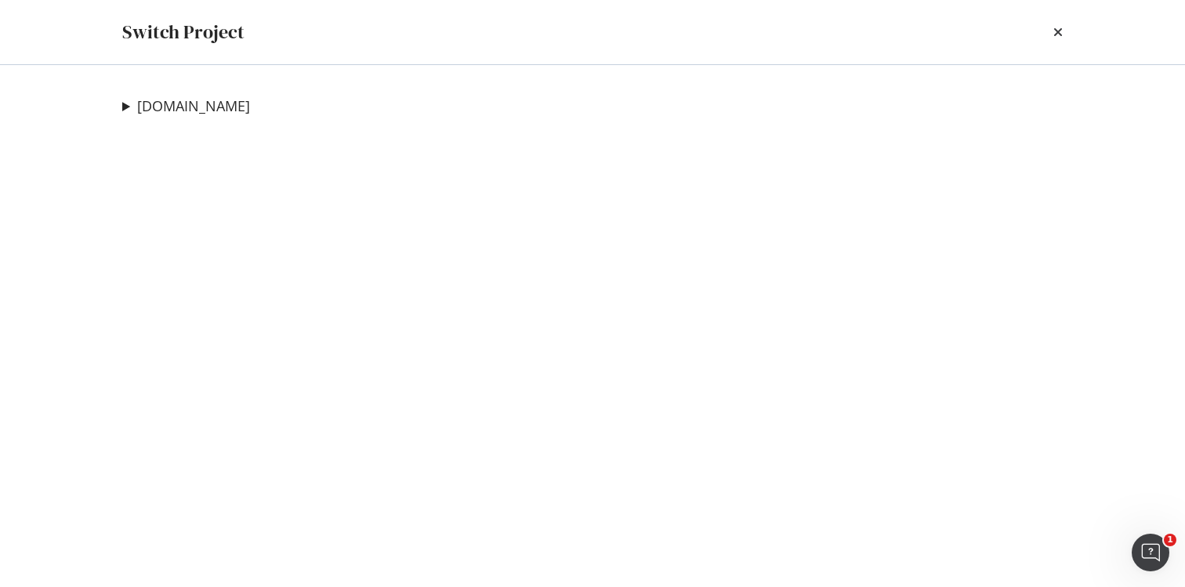
drag, startPoint x: 357, startPoint y: 18, endPoint x: 288, endPoint y: 24, distance: 70.0
click at [357, 19] on div "Switch Project" at bounding box center [592, 32] width 941 height 27
click at [221, 36] on div "Switch Project" at bounding box center [183, 32] width 122 height 27
click at [128, 107] on summary "[DOMAIN_NAME]" at bounding box center [186, 106] width 128 height 20
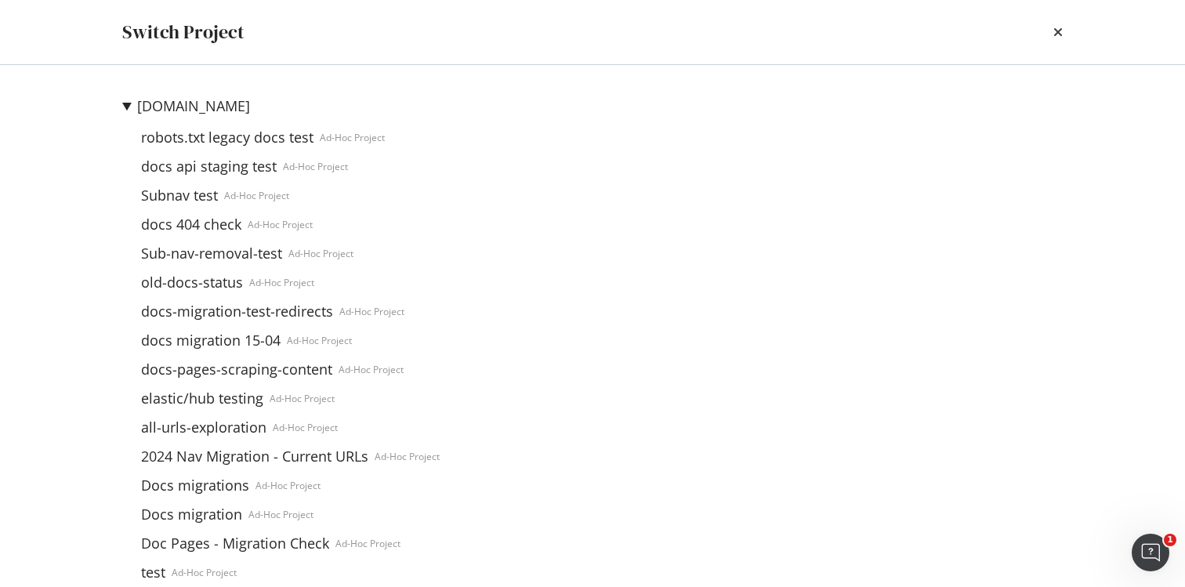
click at [128, 107] on summary "[DOMAIN_NAME]" at bounding box center [280, 106] width 317 height 20
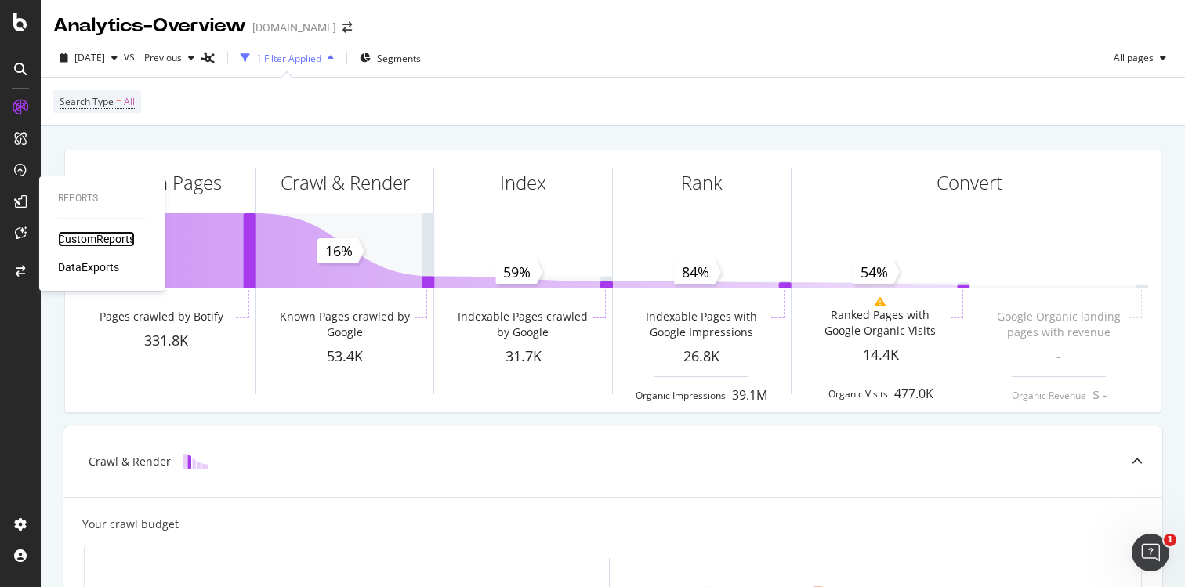
click at [84, 238] on div "CustomReports" at bounding box center [96, 239] width 77 height 16
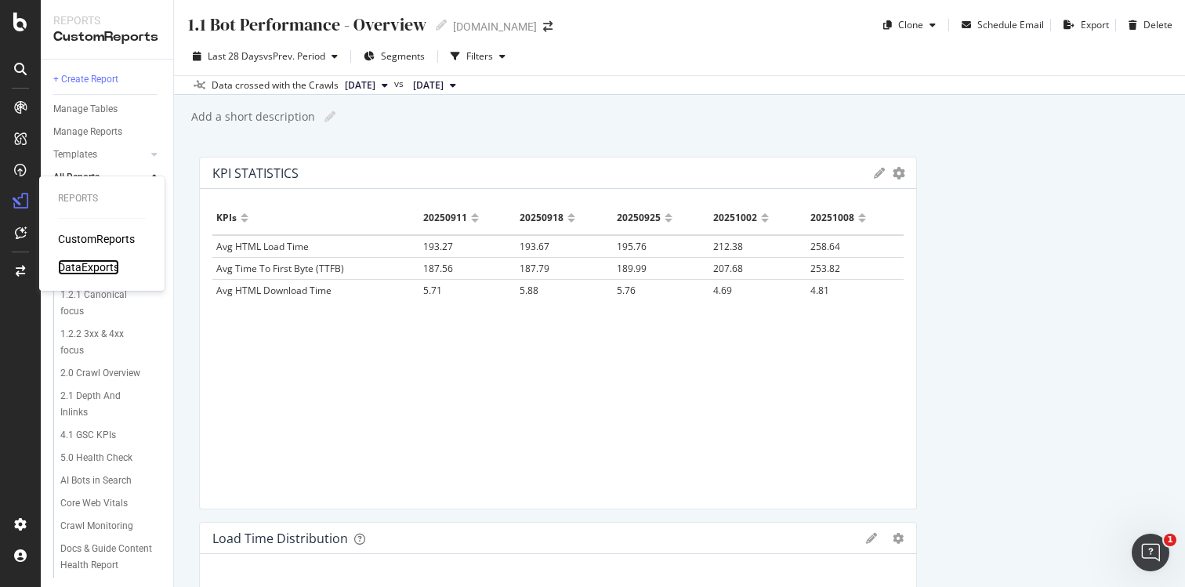
click at [82, 270] on div "DataExports" at bounding box center [88, 267] width 61 height 16
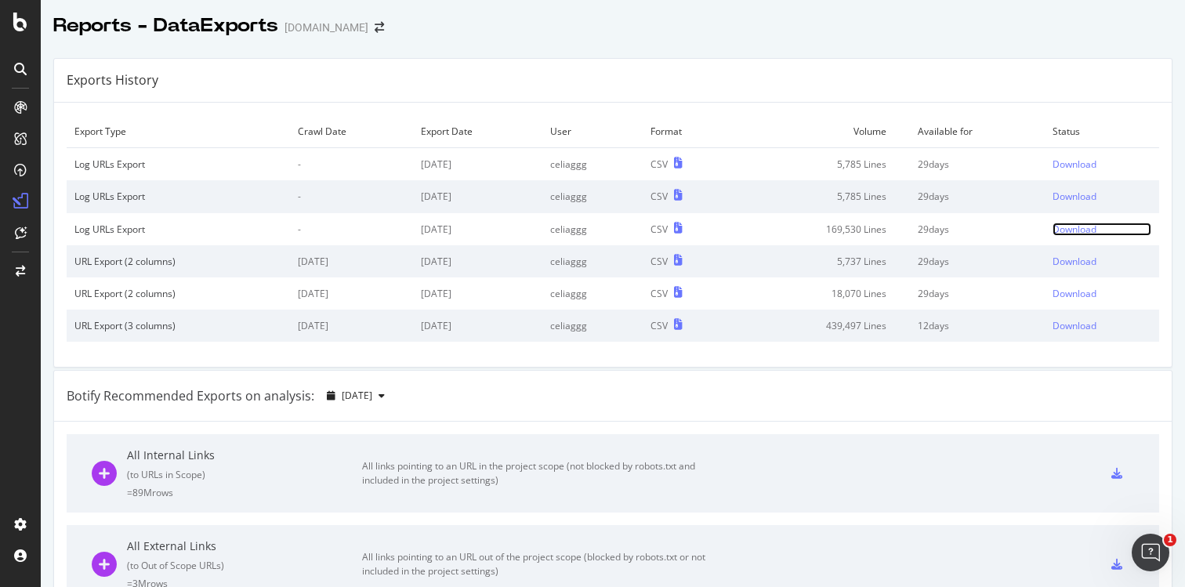
click at [1076, 229] on div "Download" at bounding box center [1075, 229] width 44 height 13
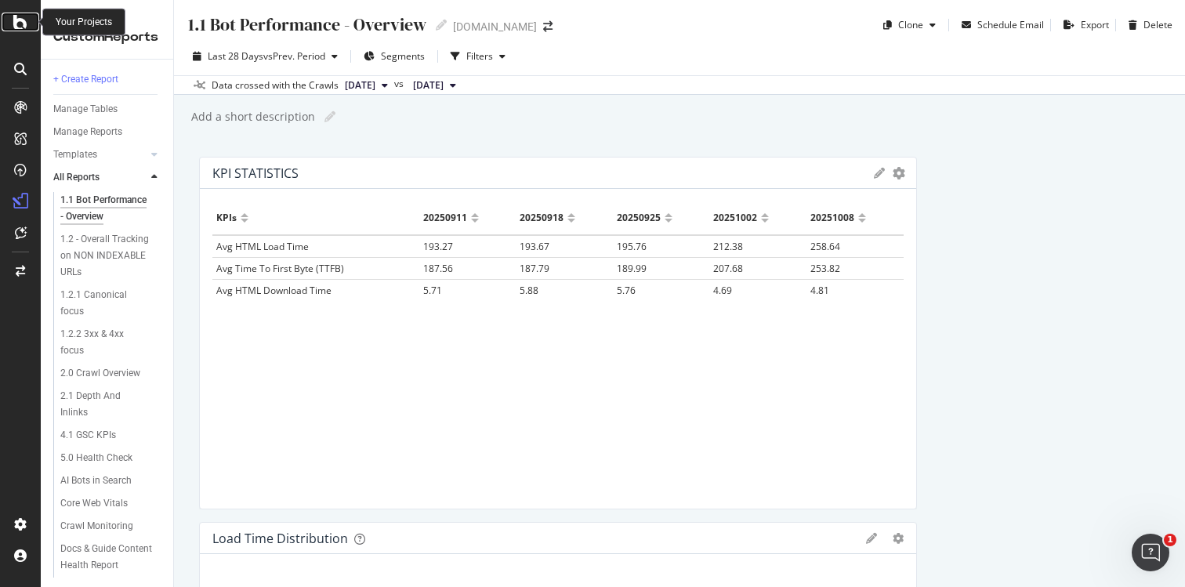
click at [25, 18] on icon at bounding box center [20, 22] width 14 height 19
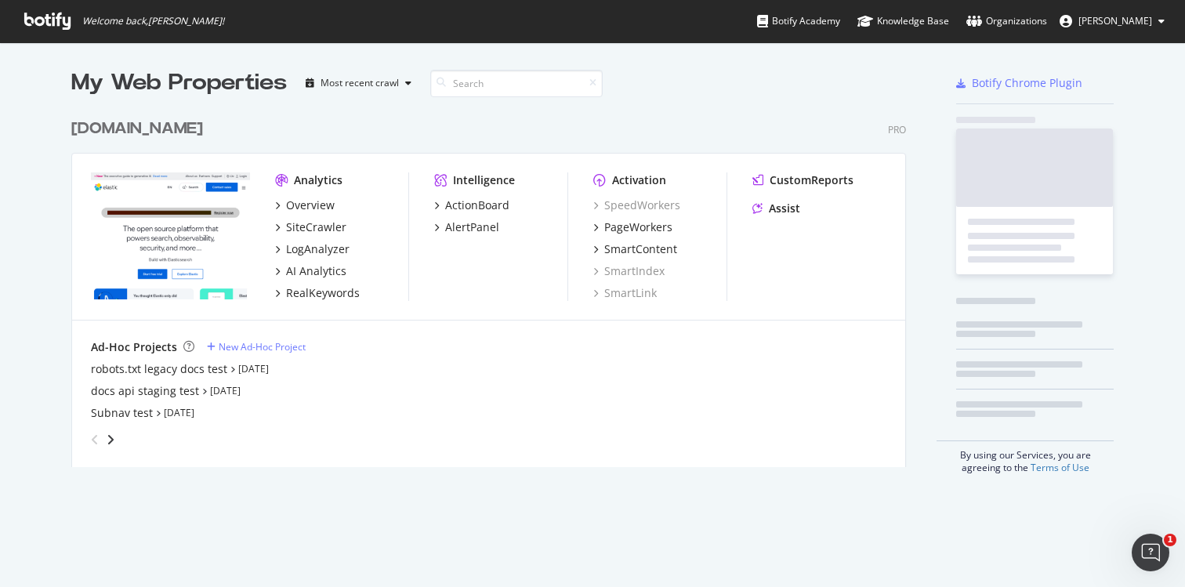
scroll to position [587, 1185]
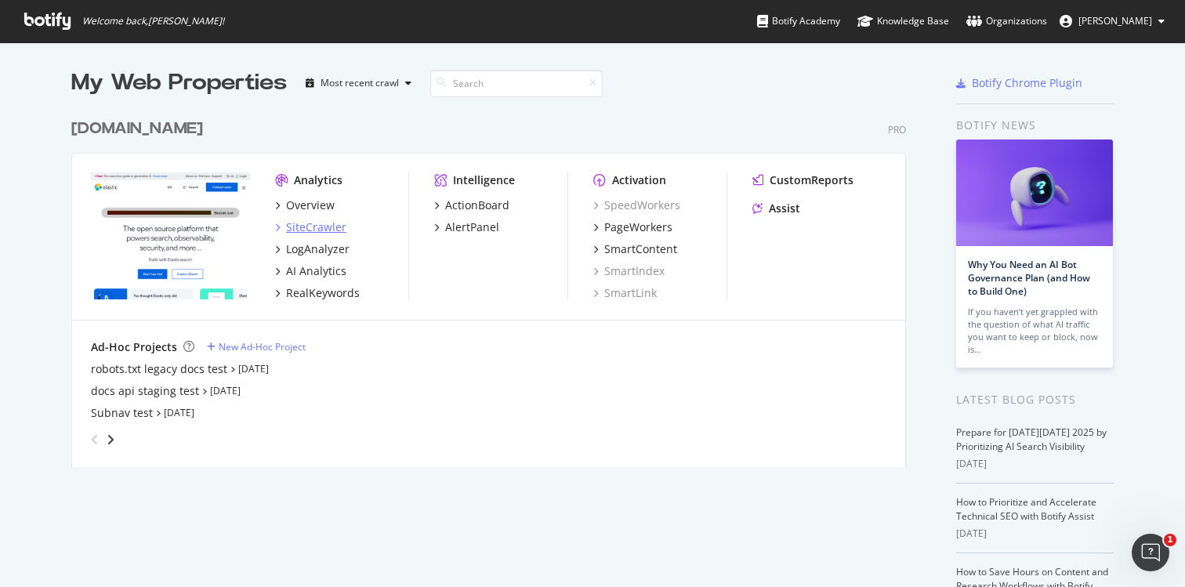
click at [304, 224] on div "SiteCrawler" at bounding box center [316, 228] width 60 height 16
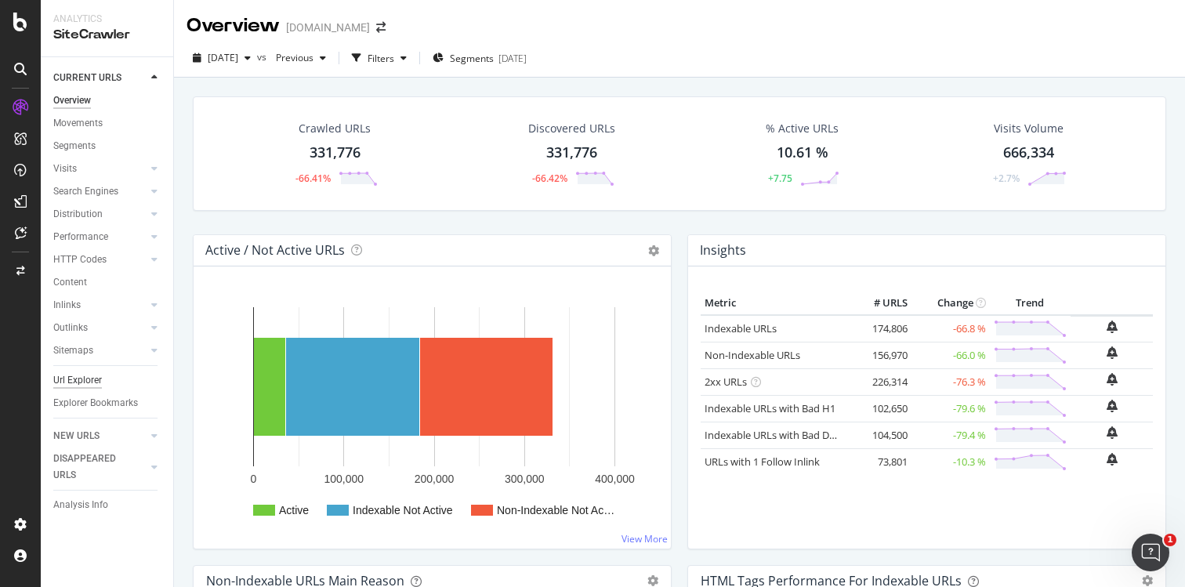
click at [77, 381] on div "Url Explorer" at bounding box center [77, 380] width 49 height 16
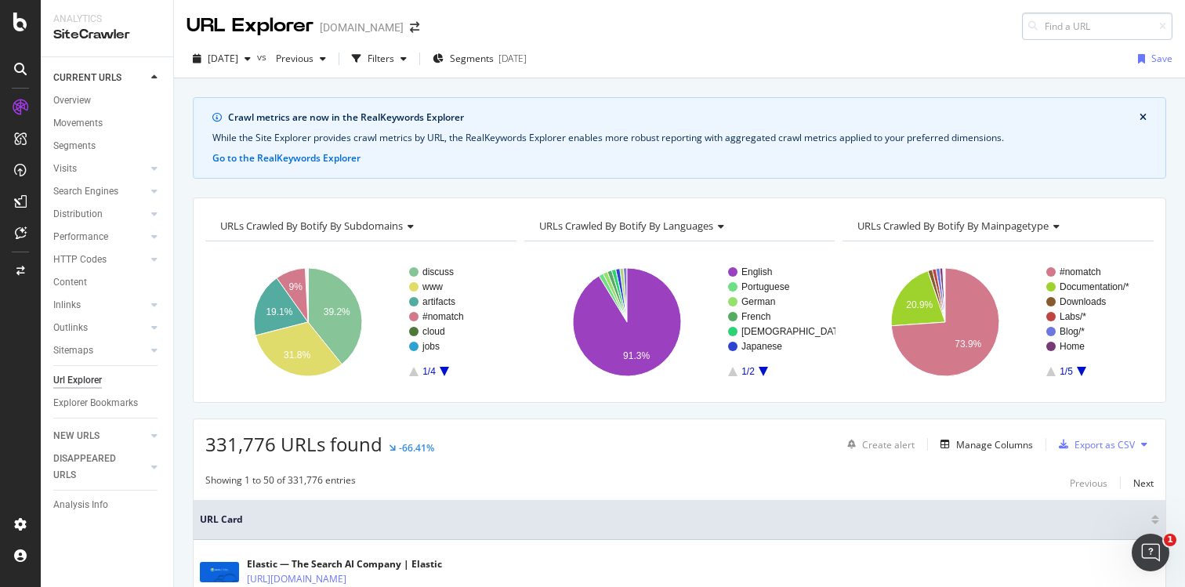
click at [1054, 19] on input at bounding box center [1097, 26] width 151 height 27
type input "https://www.elastic.co/guide/en/beats/journalbeat/7.15/ilm.html"
